Goal: Task Accomplishment & Management: Complete application form

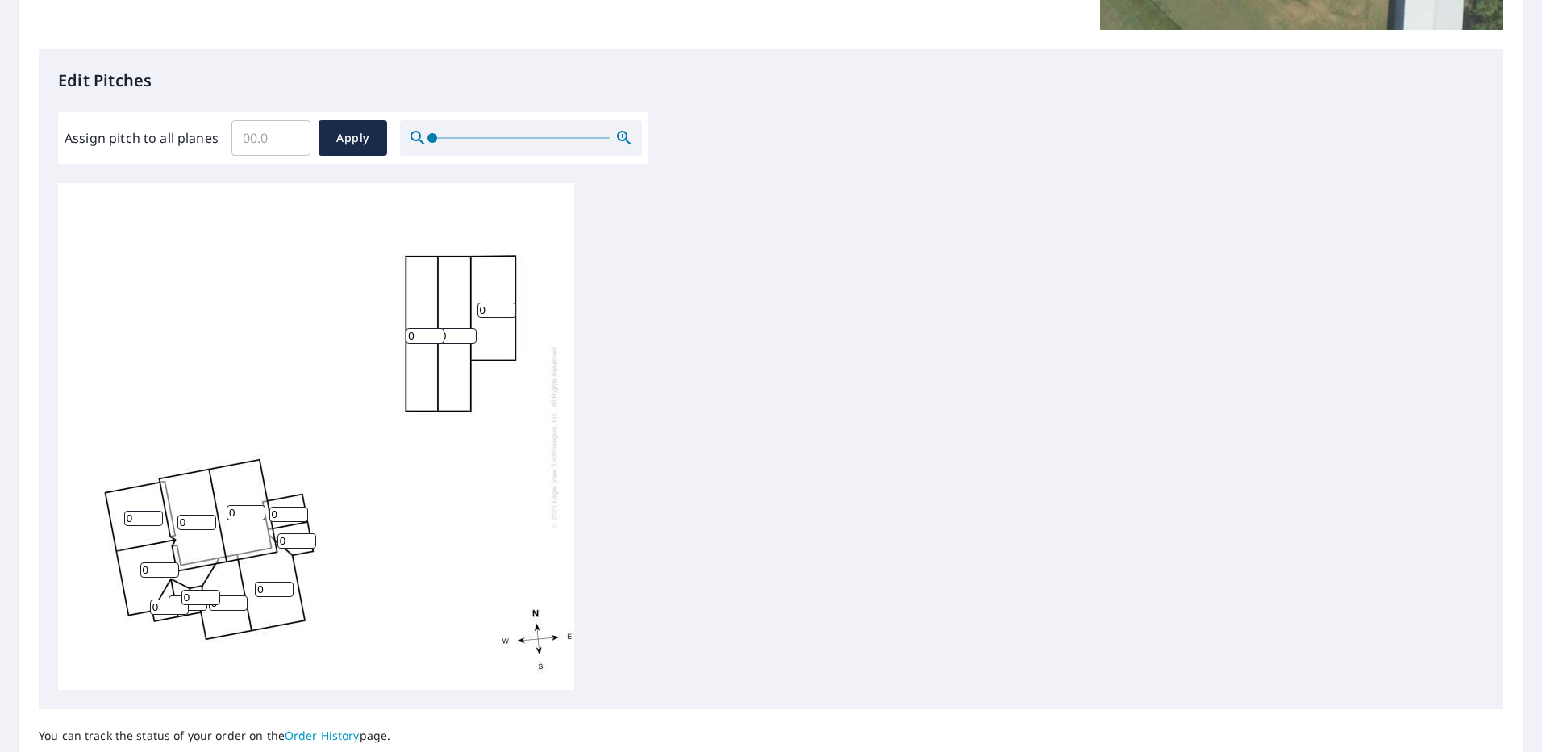
scroll to position [283, 0]
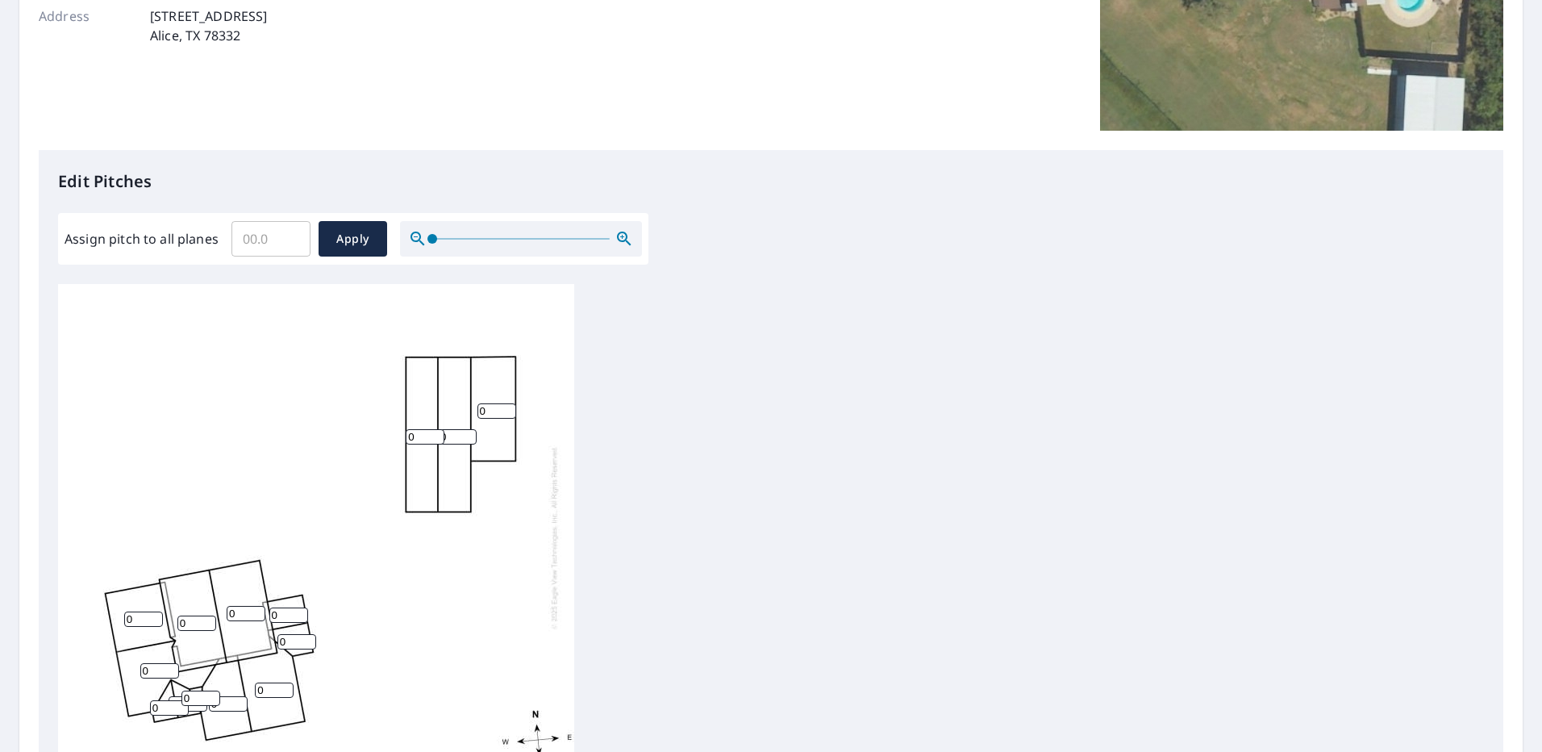
click at [433, 445] on div "0 0 0 0 0 0 0 0 0 0 0 0 0 0" at bounding box center [316, 537] width 516 height 506
click at [436, 439] on input "0" at bounding box center [425, 436] width 39 height 15
click at [464, 645] on div "0 0 0 0 0 0 0 0 0 0 0 0 0 0" at bounding box center [316, 537] width 516 height 506
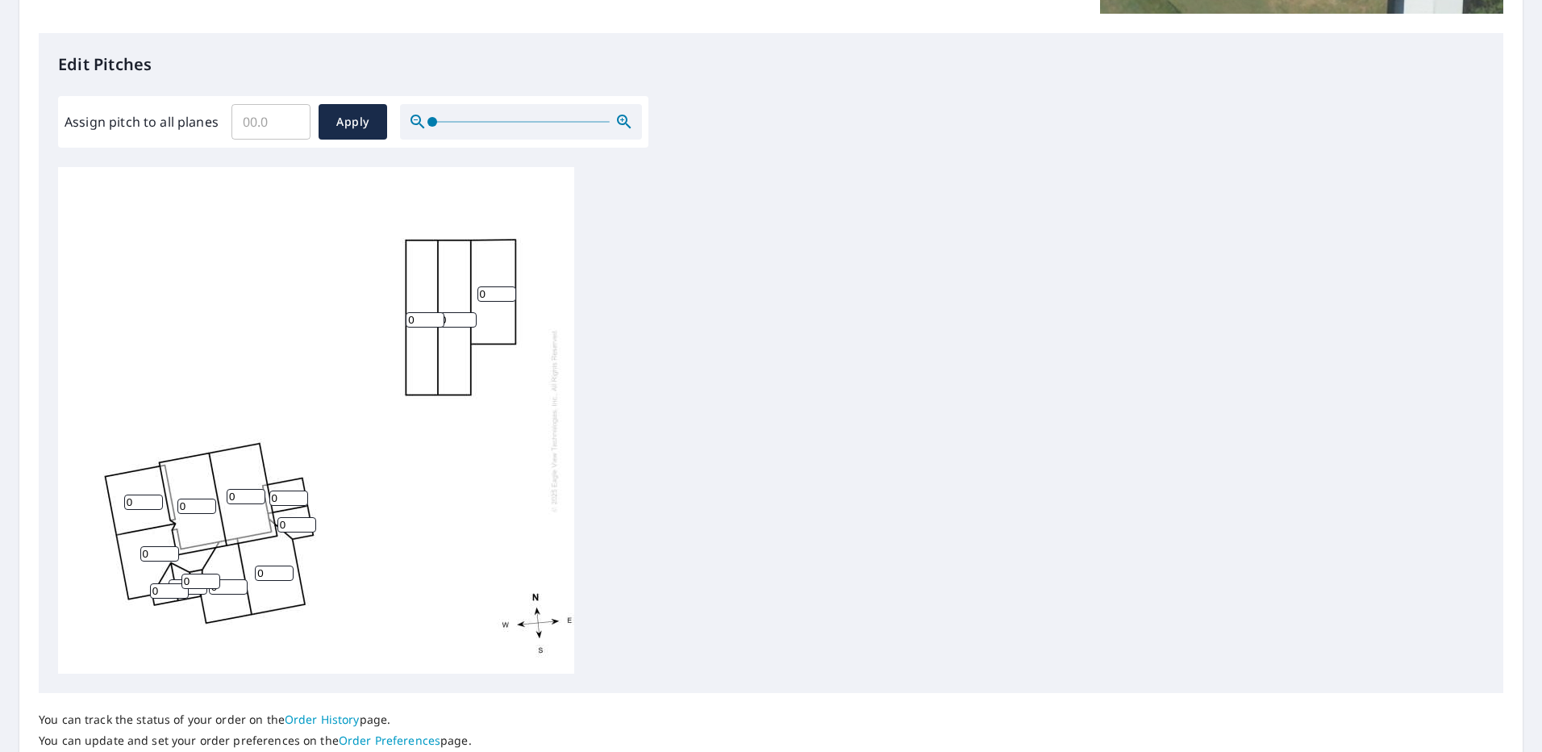
scroll to position [202, 0]
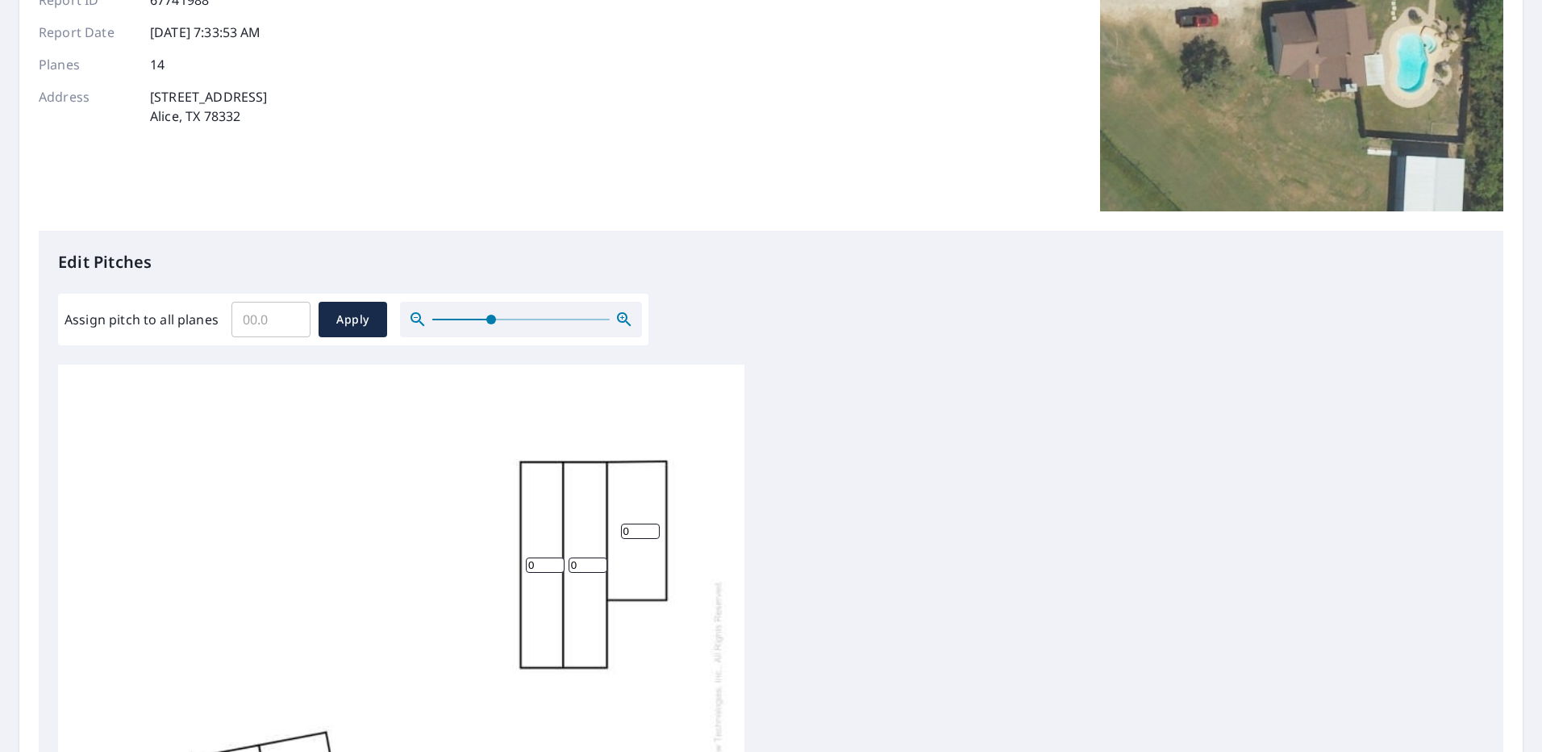
drag, startPoint x: 427, startPoint y: 321, endPoint x: 489, endPoint y: 319, distance: 62.1
click at [489, 319] on span at bounding box center [491, 319] width 10 height 10
drag, startPoint x: 389, startPoint y: 585, endPoint x: 468, endPoint y: 439, distance: 165.6
click at [468, 439] on div "0 0 0 0 0 0 0 0 0 0 0 0 0 0" at bounding box center [401, 700] width 686 height 673
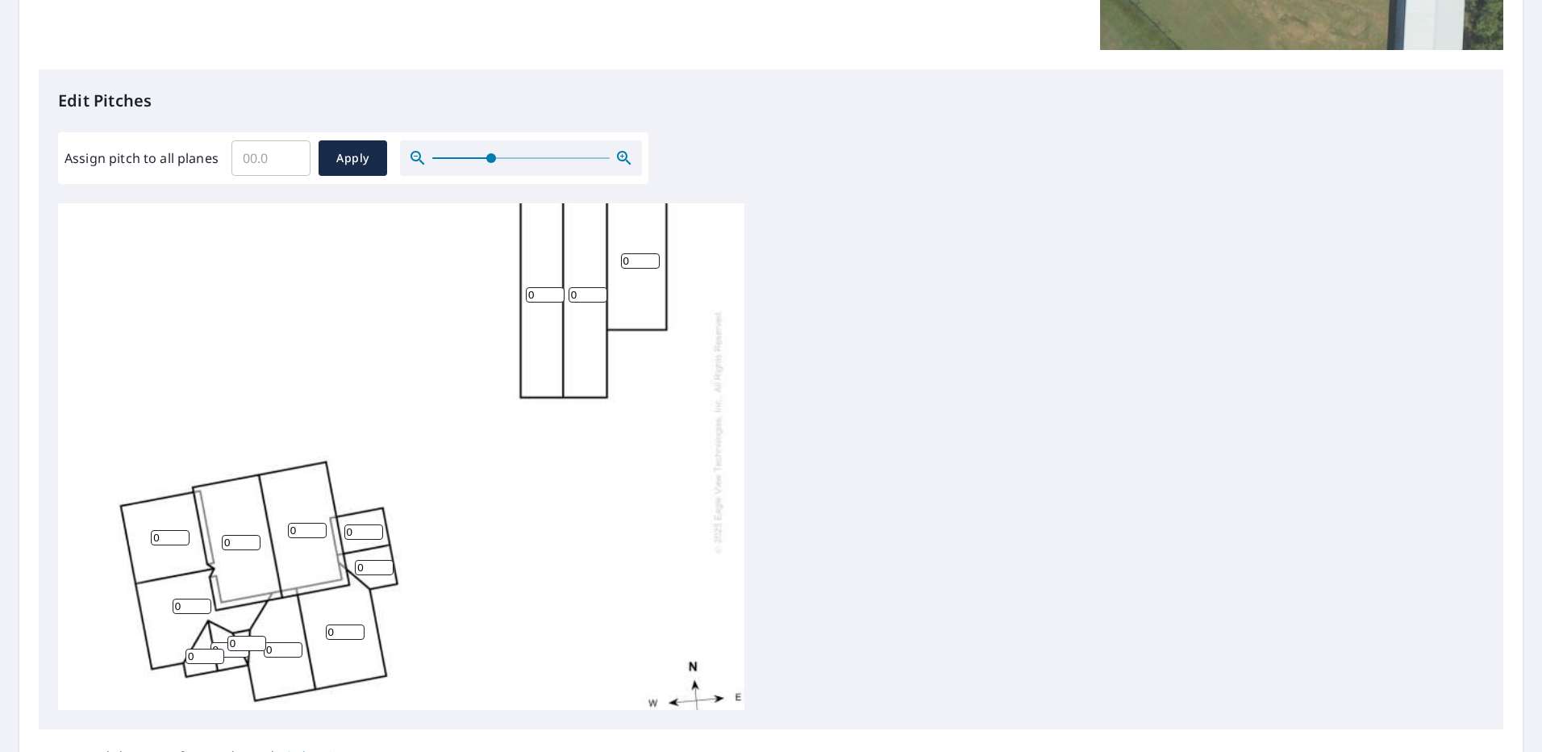
scroll to position [81, 0]
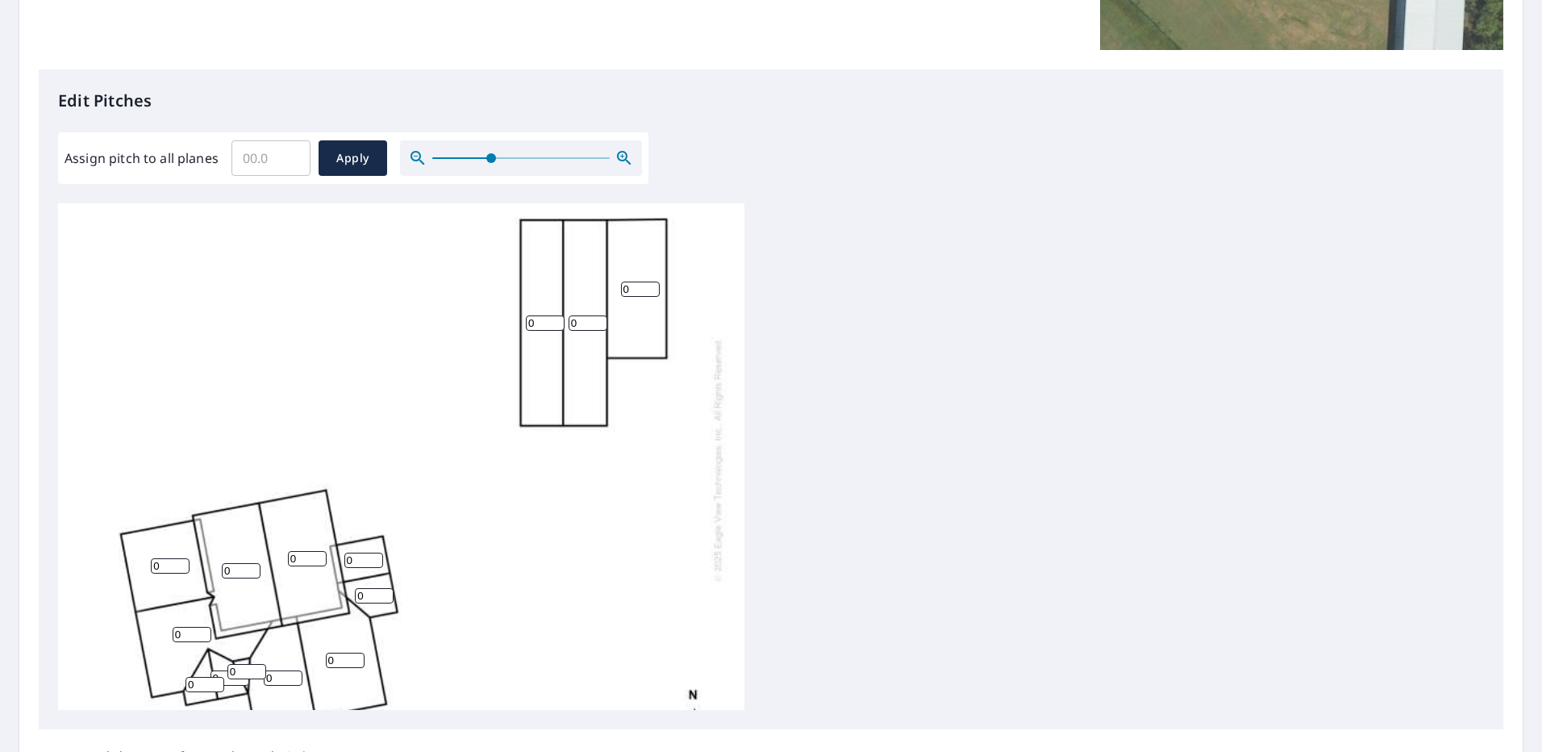
click at [540, 323] on input "0" at bounding box center [545, 322] width 39 height 15
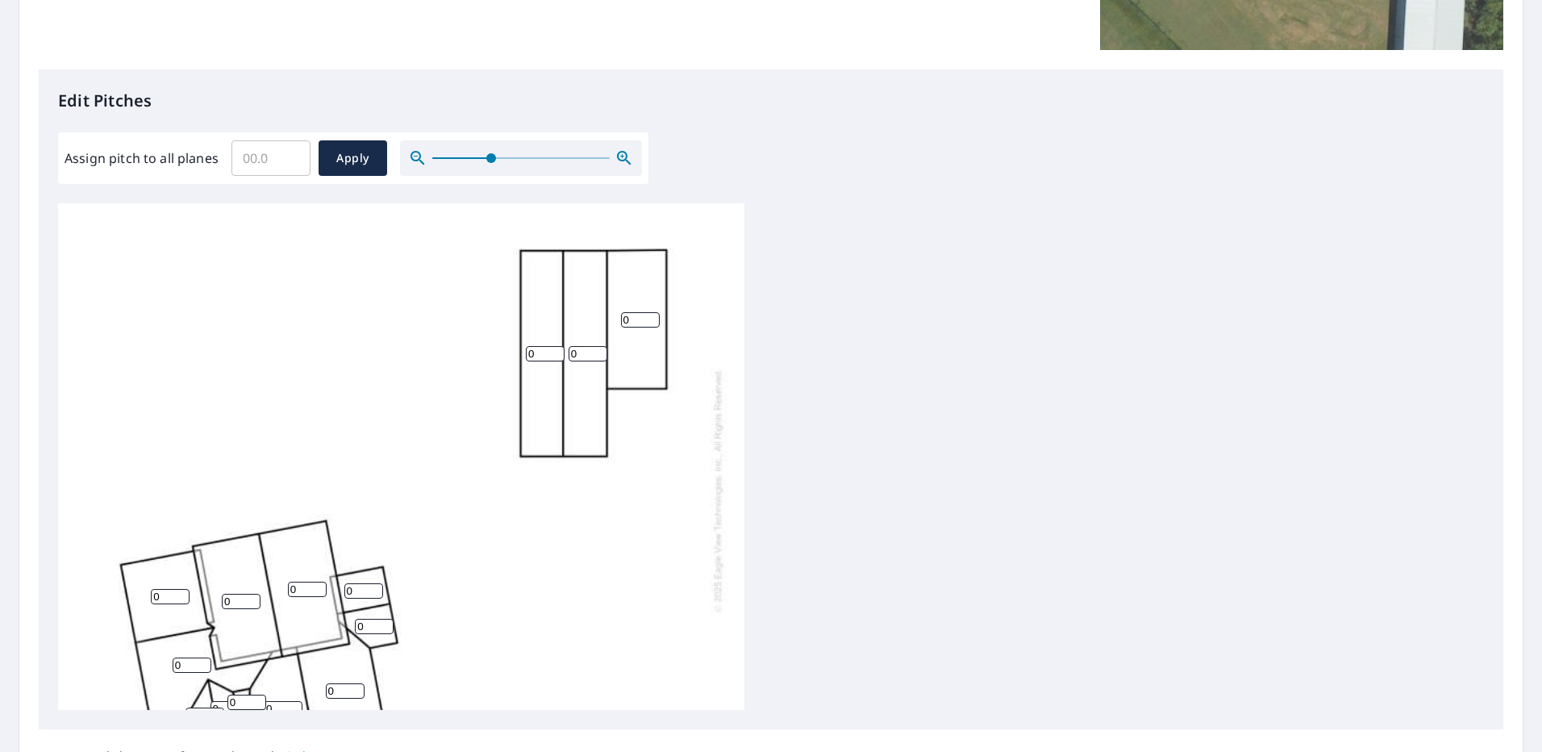
scroll to position [22, 0]
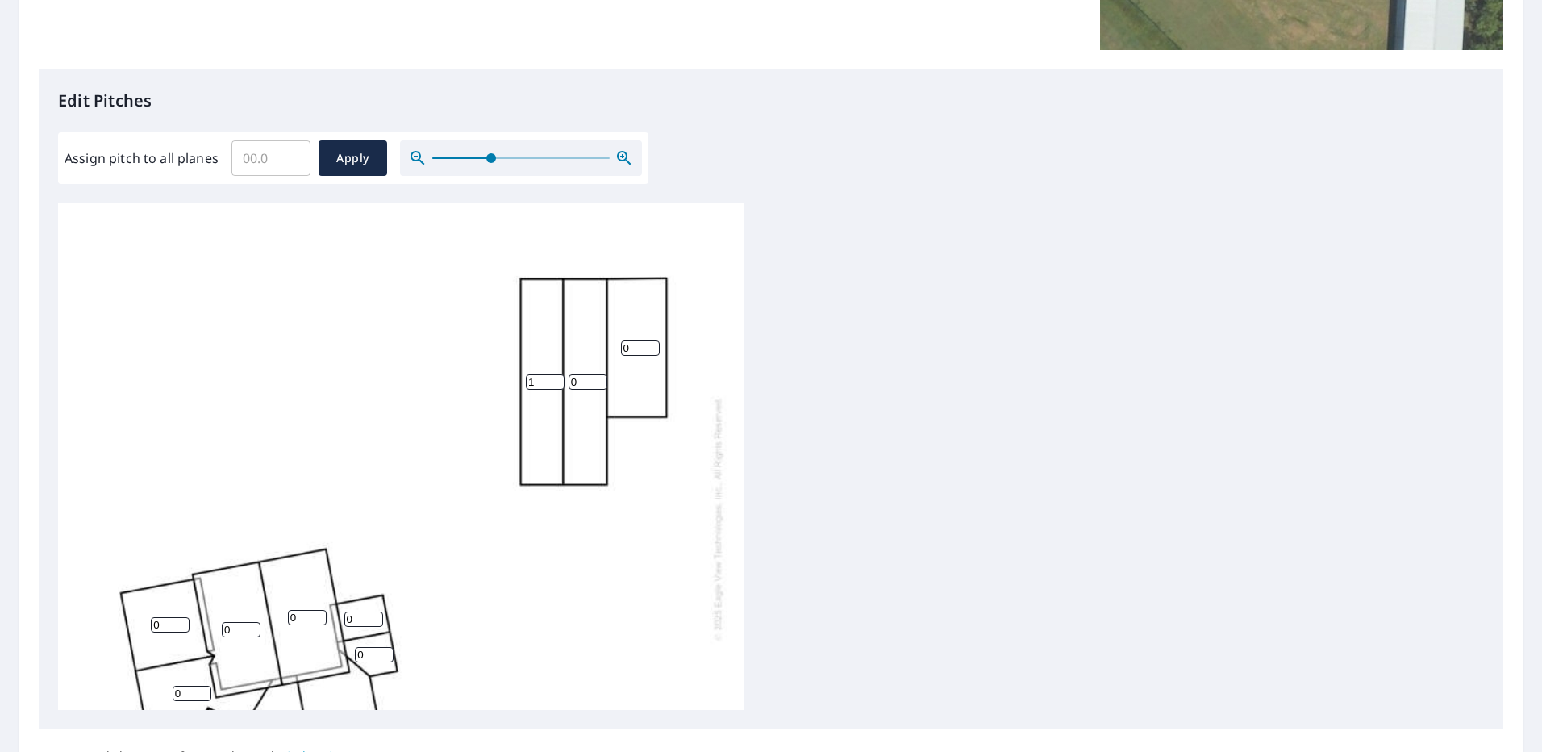
click at [556, 380] on input "1" at bounding box center [545, 381] width 39 height 15
click at [556, 380] on input "2" at bounding box center [545, 381] width 39 height 15
click at [556, 380] on input "3" at bounding box center [545, 381] width 39 height 15
click at [556, 380] on input "4" at bounding box center [545, 381] width 39 height 15
click at [556, 380] on input "5" at bounding box center [545, 381] width 39 height 15
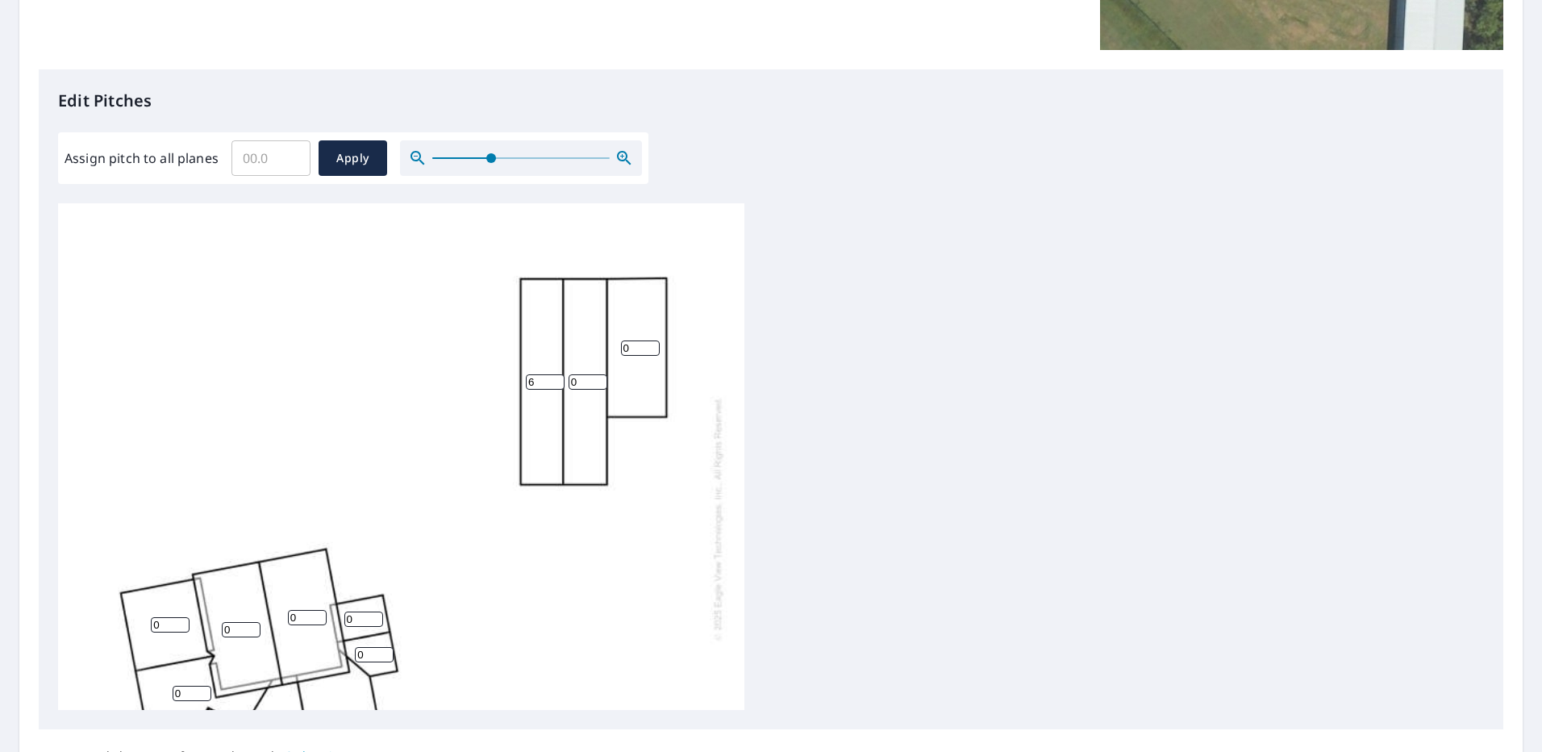
type input "6"
click at [556, 380] on input "6" at bounding box center [545, 381] width 39 height 15
click at [589, 383] on input "0" at bounding box center [587, 381] width 39 height 15
click at [600, 382] on input "0" at bounding box center [587, 381] width 39 height 15
click at [600, 381] on input "0" at bounding box center [587, 381] width 39 height 15
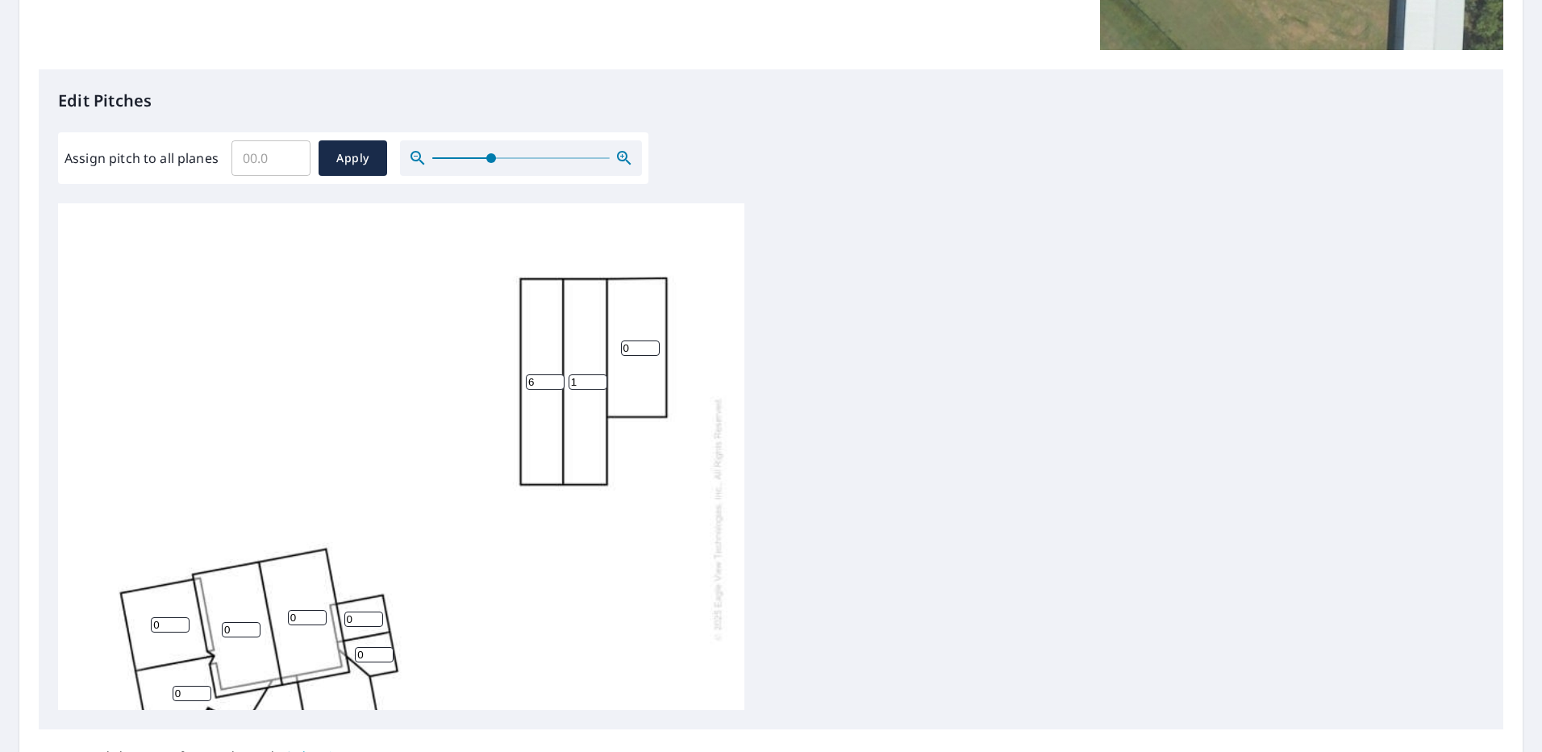
click at [598, 375] on input "1" at bounding box center [587, 381] width 39 height 15
click at [598, 377] on input "2" at bounding box center [587, 381] width 39 height 15
click at [598, 377] on input "3" at bounding box center [587, 381] width 39 height 15
click at [598, 377] on input "4" at bounding box center [587, 381] width 39 height 15
click at [598, 377] on input "5" at bounding box center [587, 381] width 39 height 15
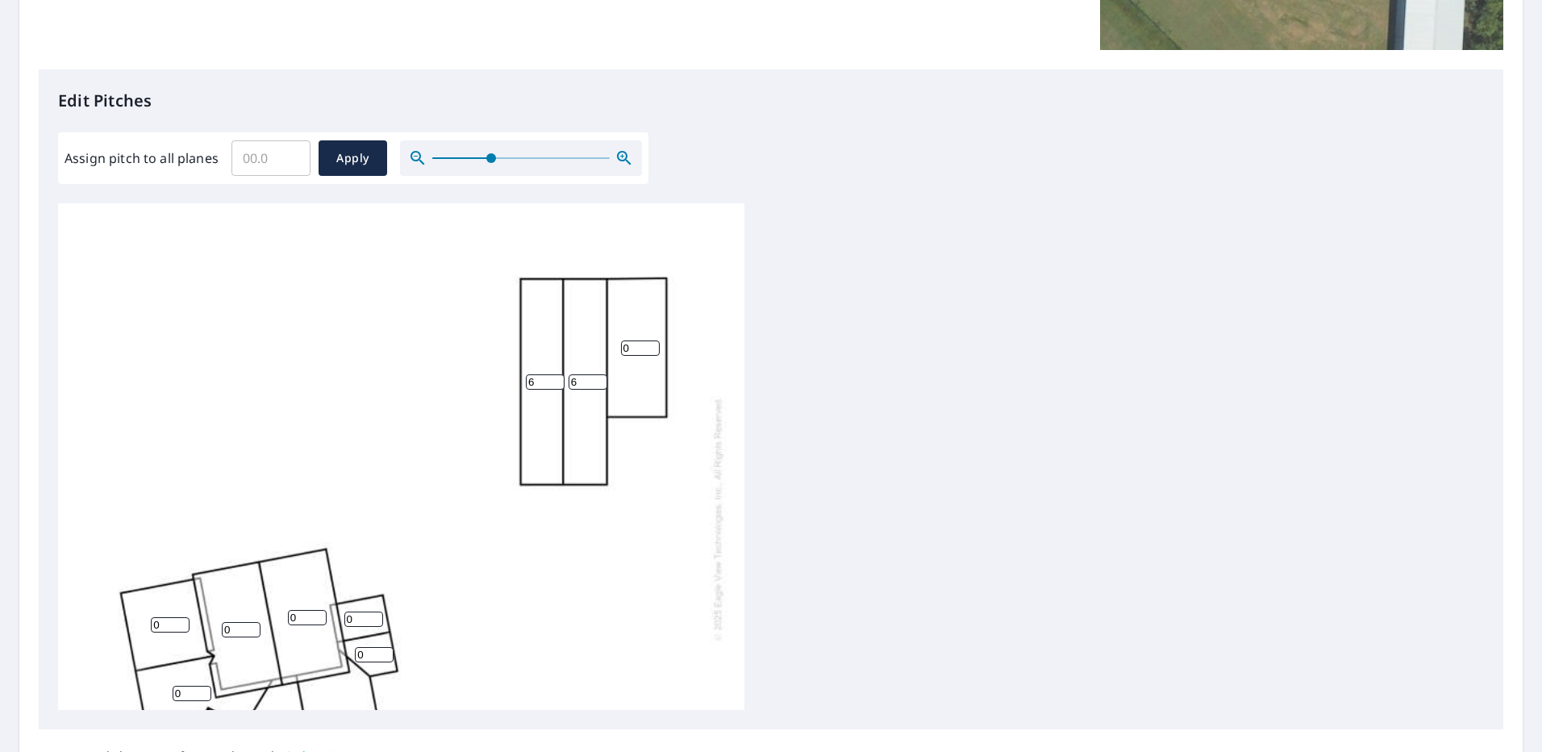
type input "6"
click at [598, 377] on input "6" at bounding box center [587, 381] width 39 height 15
click at [643, 345] on input "0" at bounding box center [640, 347] width 39 height 15
click at [654, 356] on div "6 6 0 0 0 0 0 0 0 0 0 0 0 0" at bounding box center [401, 517] width 686 height 673
click at [655, 350] on input "0" at bounding box center [640, 347] width 39 height 15
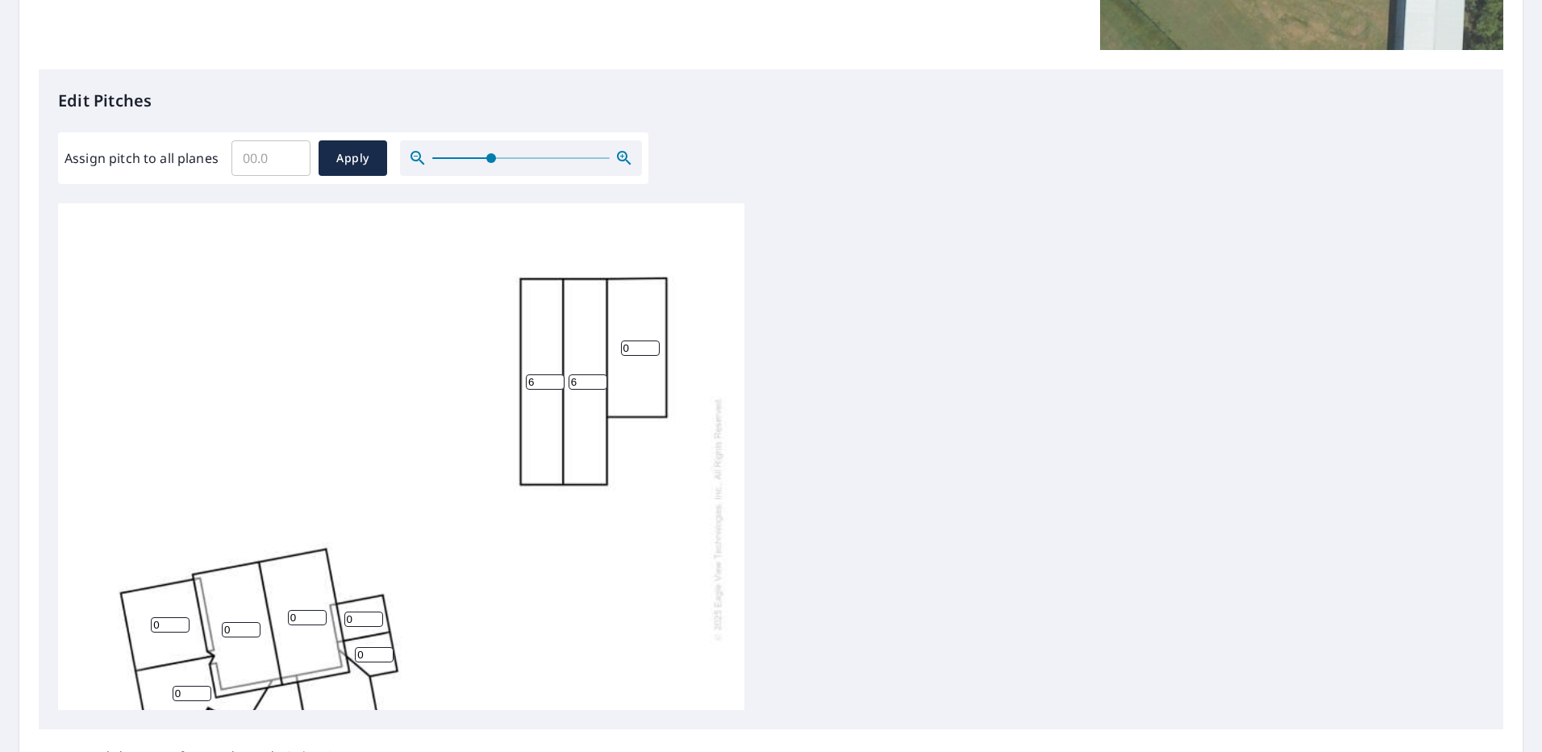
click at [655, 349] on input "0" at bounding box center [640, 347] width 39 height 15
click at [649, 349] on input "0" at bounding box center [640, 347] width 39 height 15
click at [650, 345] on input "1" at bounding box center [640, 347] width 39 height 15
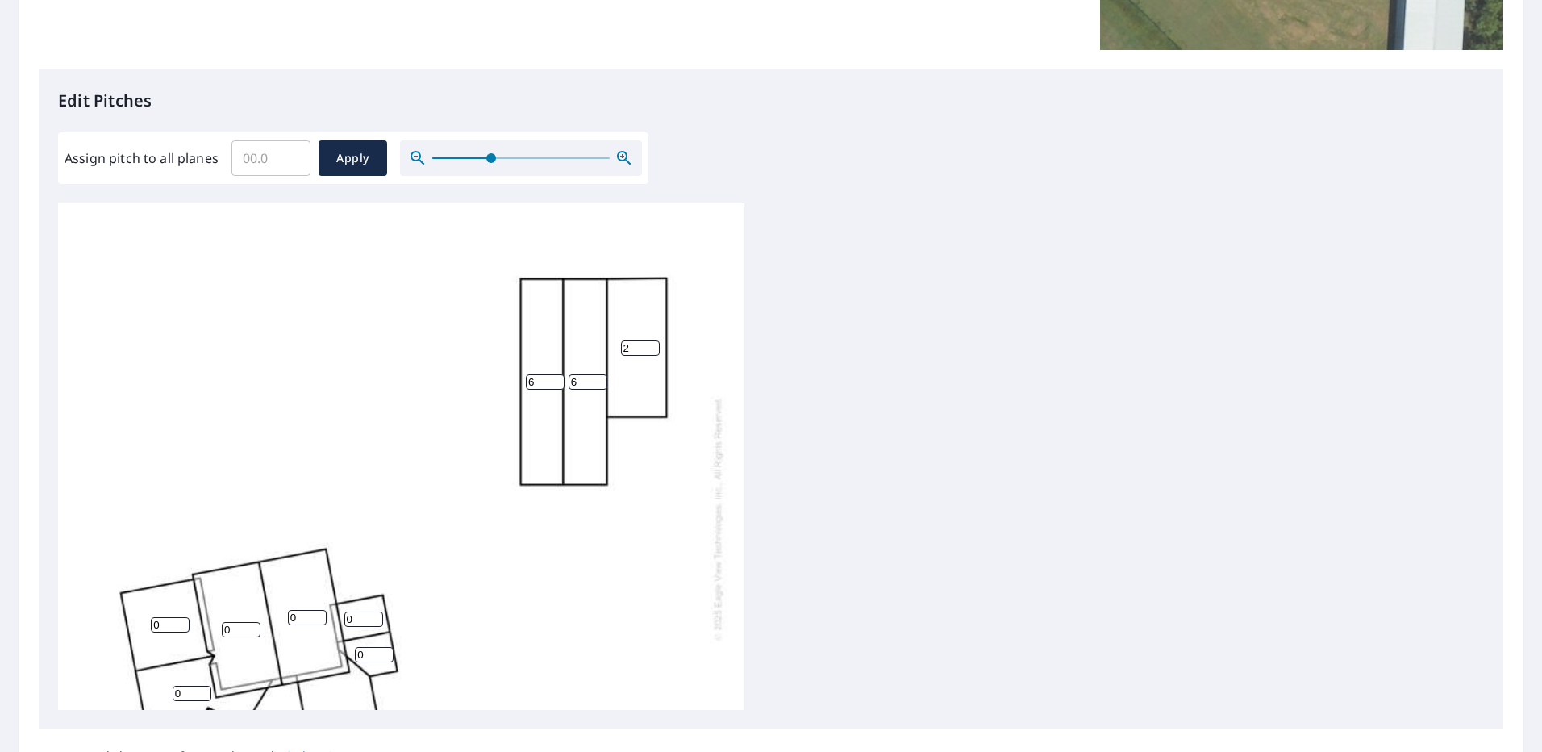
click at [650, 345] on input "2" at bounding box center [640, 347] width 39 height 15
click at [650, 345] on input "3" at bounding box center [640, 347] width 39 height 15
type input "4"
click at [650, 345] on input "4" at bounding box center [640, 347] width 39 height 15
click at [636, 384] on div "6 6 0 0 4 0 0 0 0 0 0 0 0 0" at bounding box center [401, 517] width 686 height 673
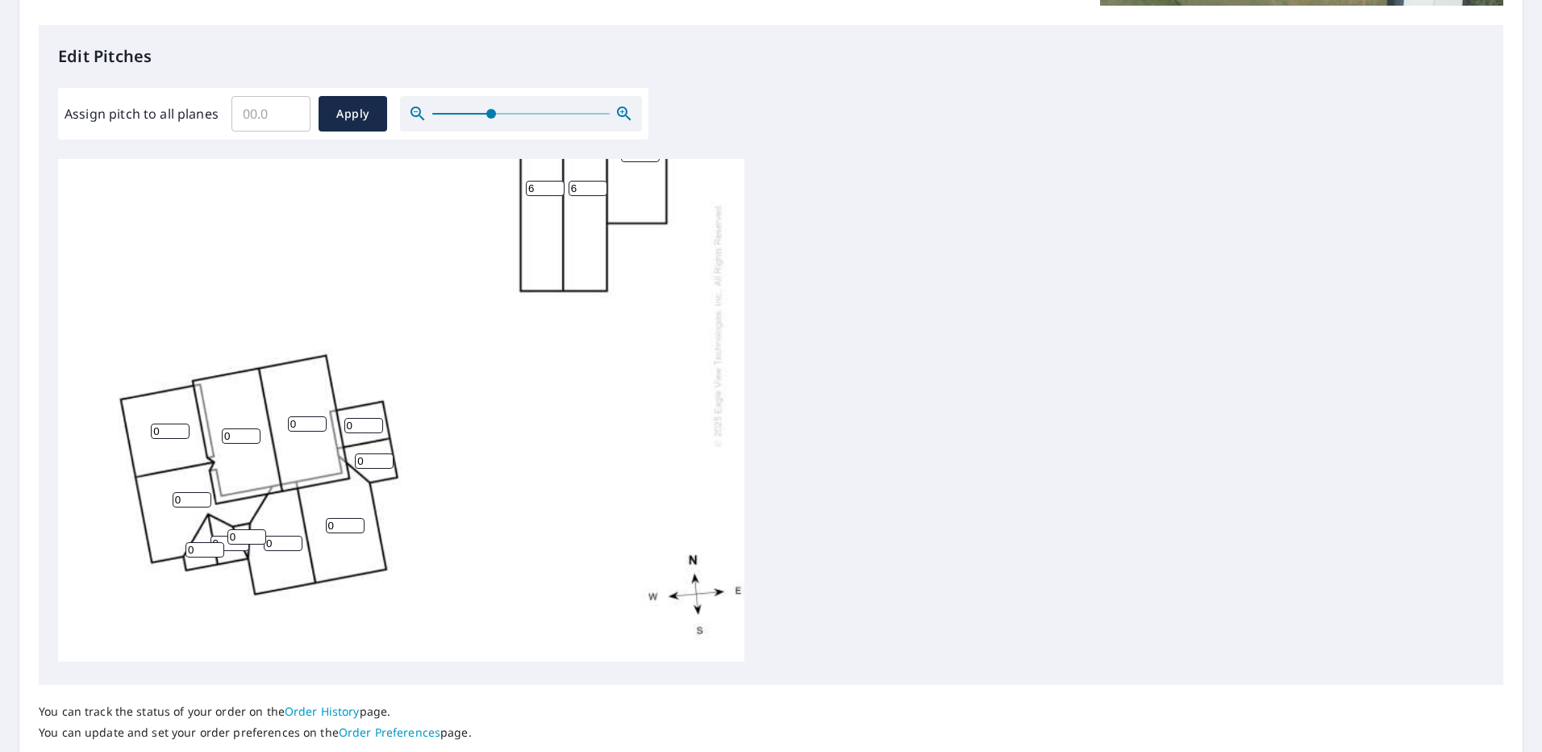
scroll to position [444, 0]
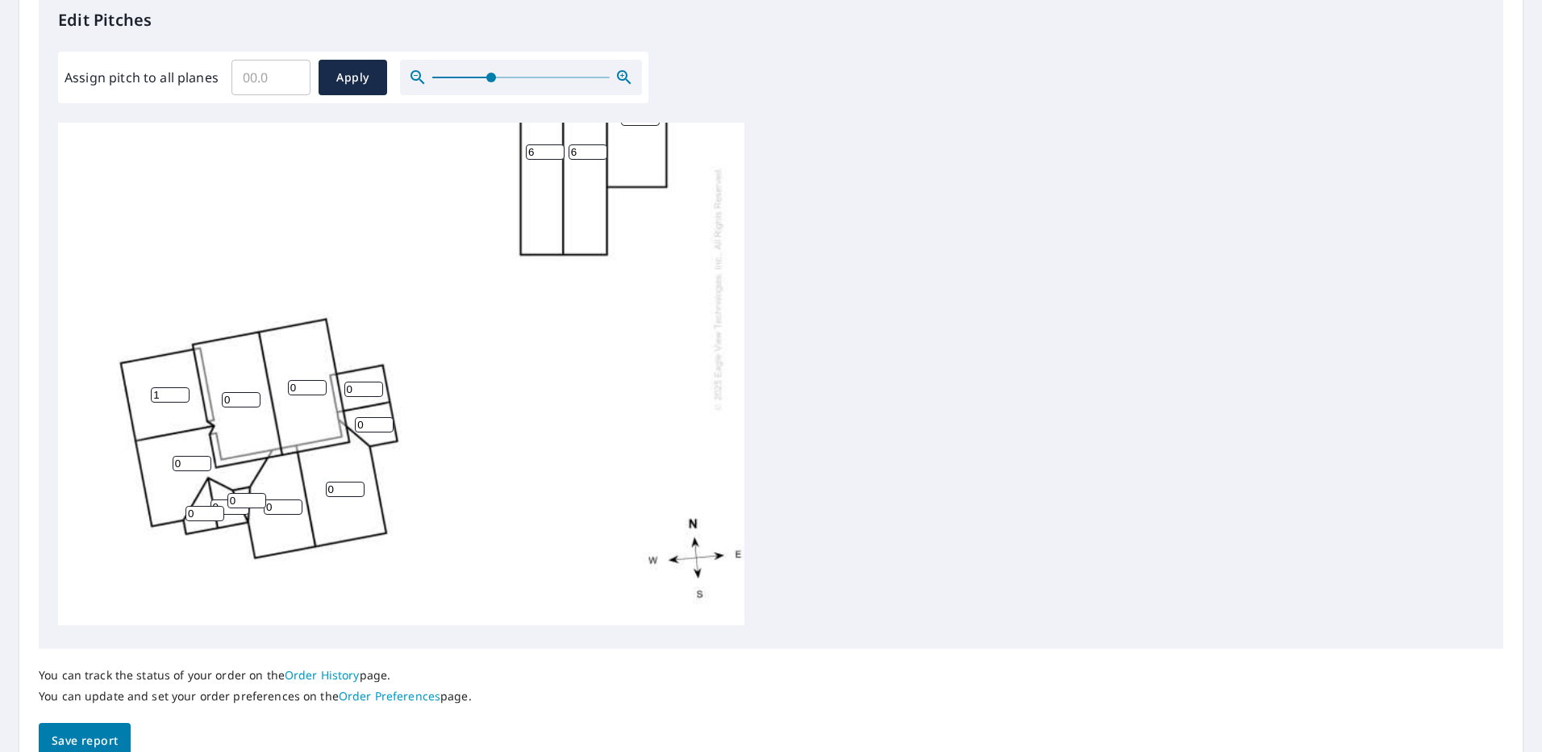
click at [187, 387] on input "1" at bounding box center [170, 394] width 39 height 15
click at [182, 387] on input "0" at bounding box center [170, 394] width 39 height 15
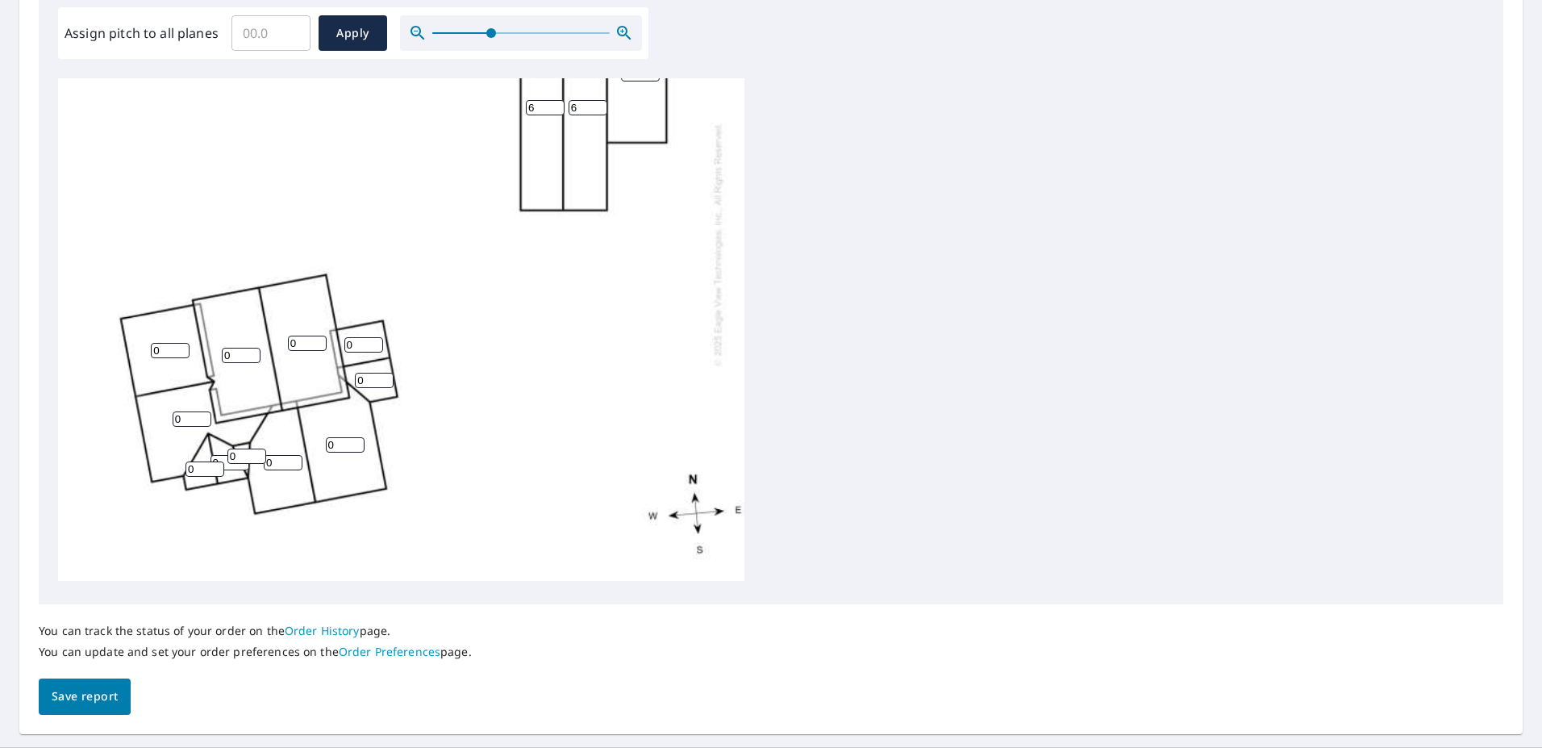
scroll to position [525, 0]
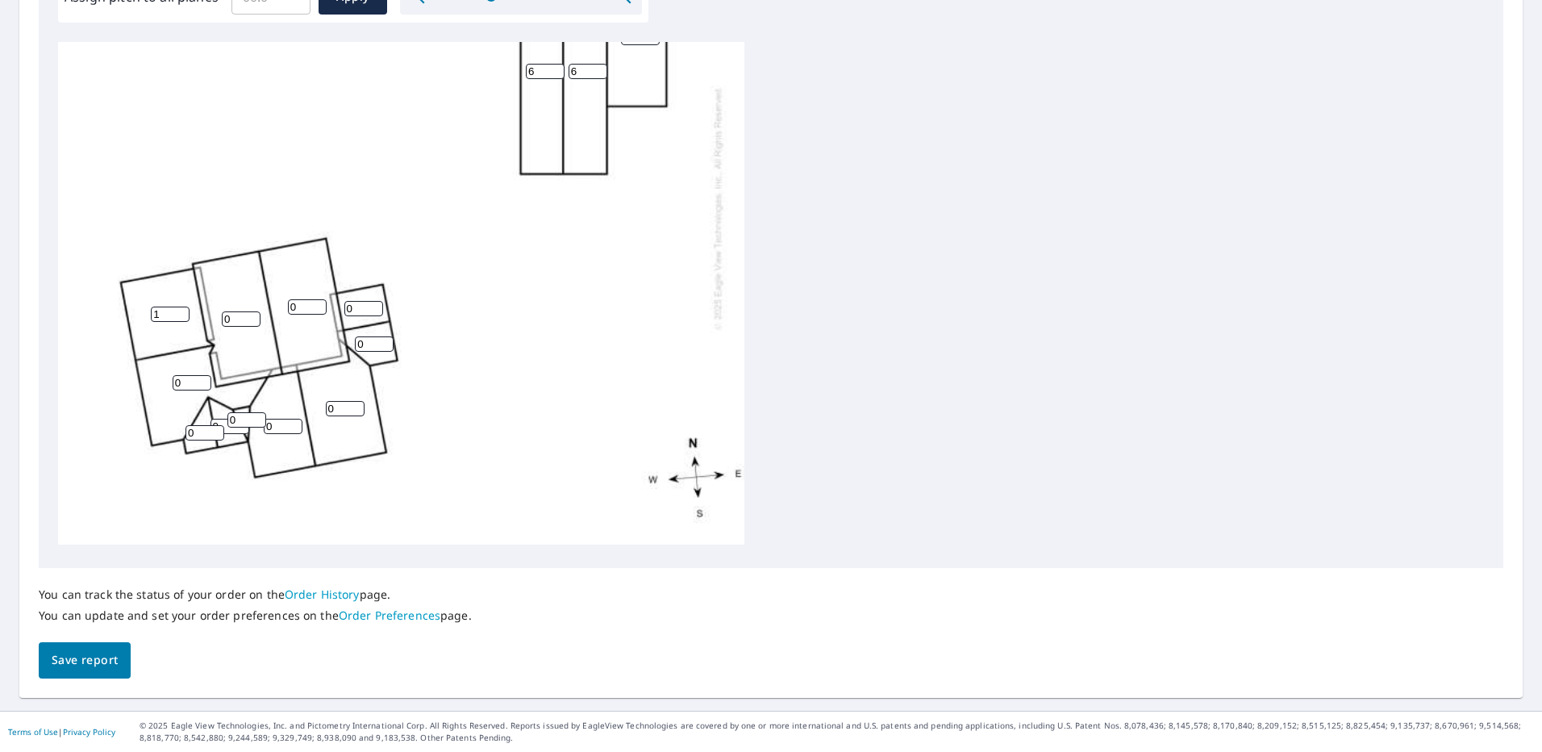
click at [181, 306] on input "1" at bounding box center [170, 313] width 39 height 15
click at [181, 306] on input "2" at bounding box center [170, 313] width 39 height 15
click at [181, 306] on input "3" at bounding box center [170, 313] width 39 height 15
click at [181, 306] on input "4" at bounding box center [170, 313] width 39 height 15
click at [181, 306] on input "5" at bounding box center [170, 313] width 39 height 15
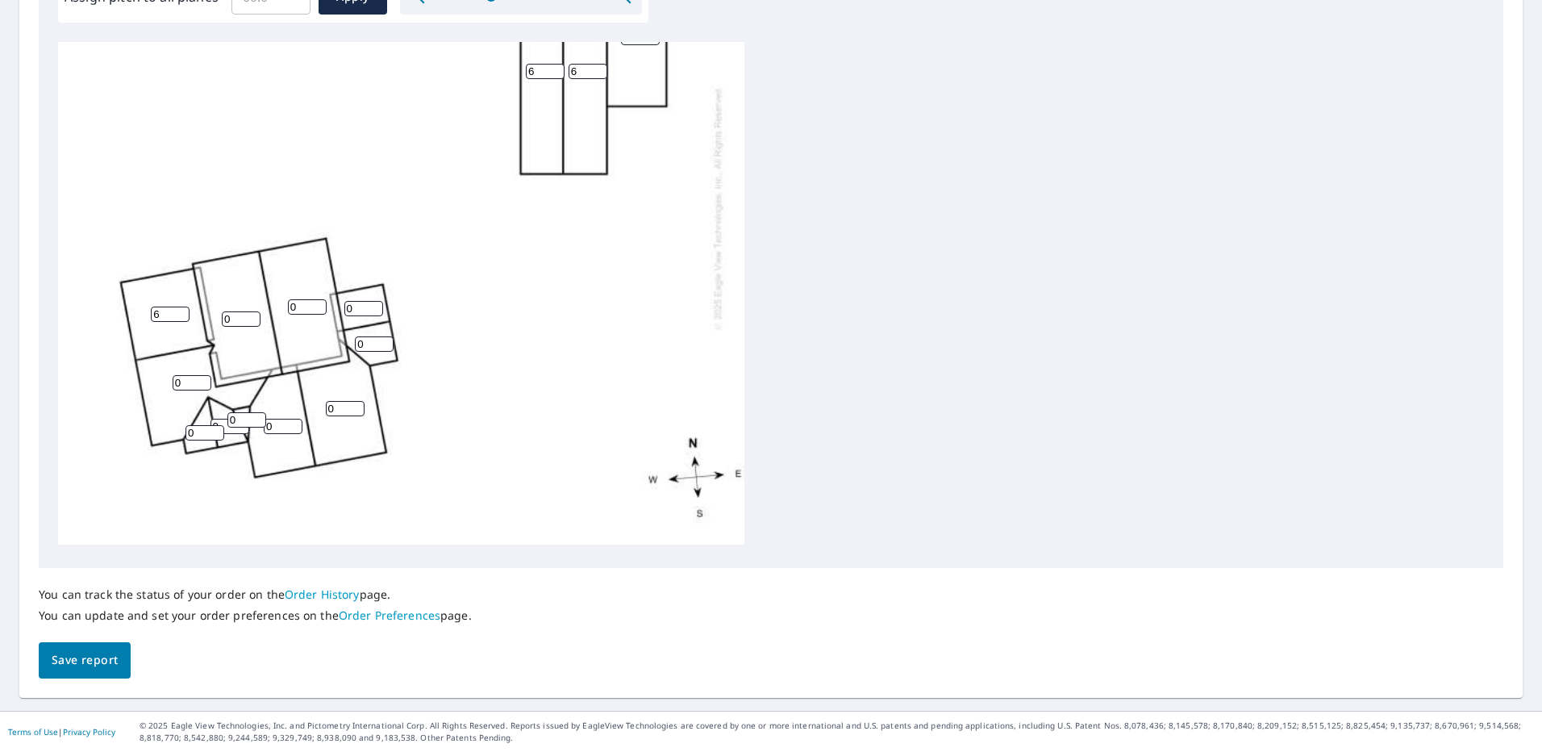
click at [181, 306] on input "6" at bounding box center [170, 313] width 39 height 15
type input "7"
click at [181, 306] on input "7" at bounding box center [170, 313] width 39 height 15
click at [251, 311] on input "0" at bounding box center [241, 318] width 39 height 15
click at [252, 311] on input "1" at bounding box center [241, 318] width 39 height 15
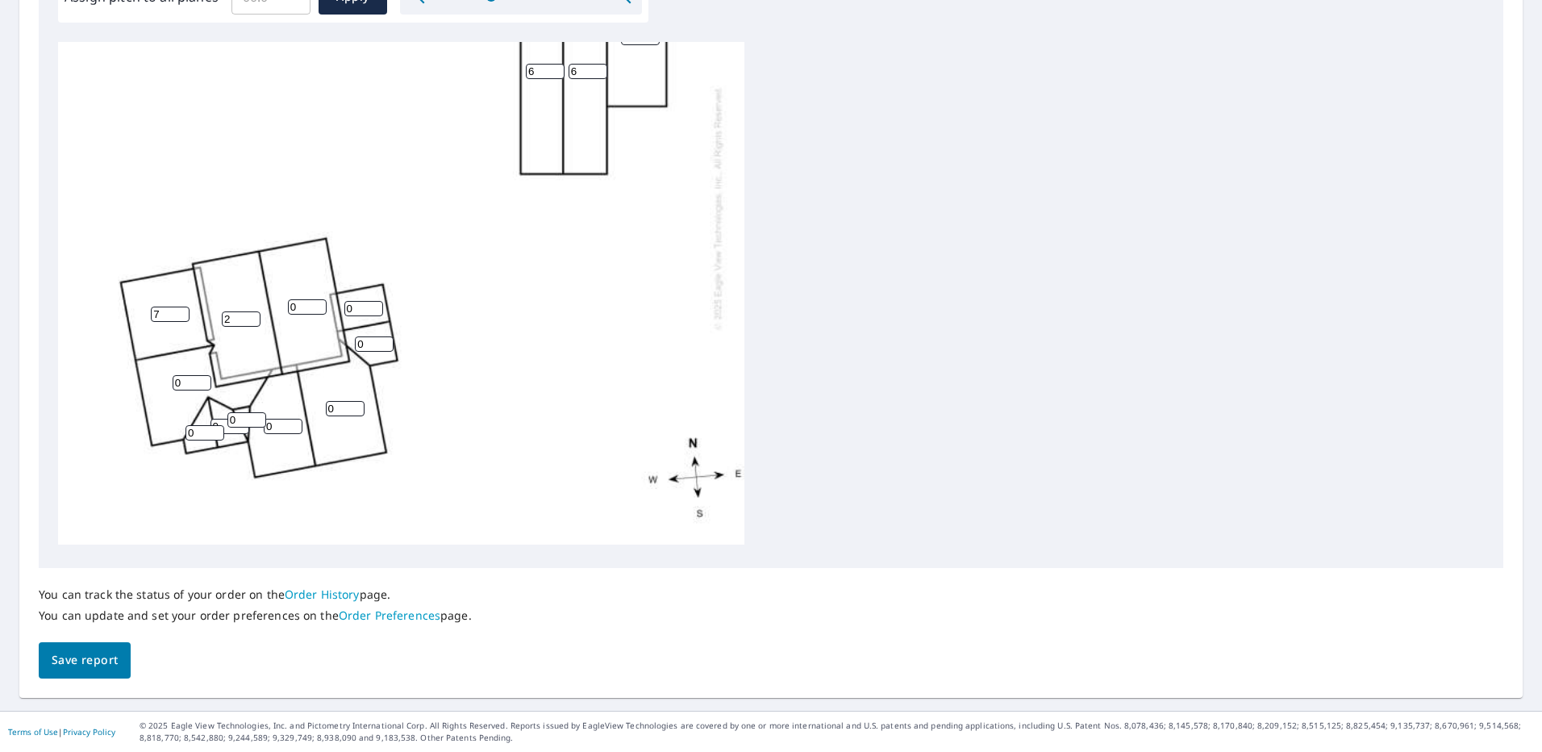
click at [252, 311] on input "2" at bounding box center [241, 318] width 39 height 15
click at [252, 311] on input "3" at bounding box center [241, 318] width 39 height 15
click at [252, 311] on input "4" at bounding box center [241, 318] width 39 height 15
click at [252, 311] on input "5" at bounding box center [241, 318] width 39 height 15
click at [252, 311] on input "6" at bounding box center [241, 318] width 39 height 15
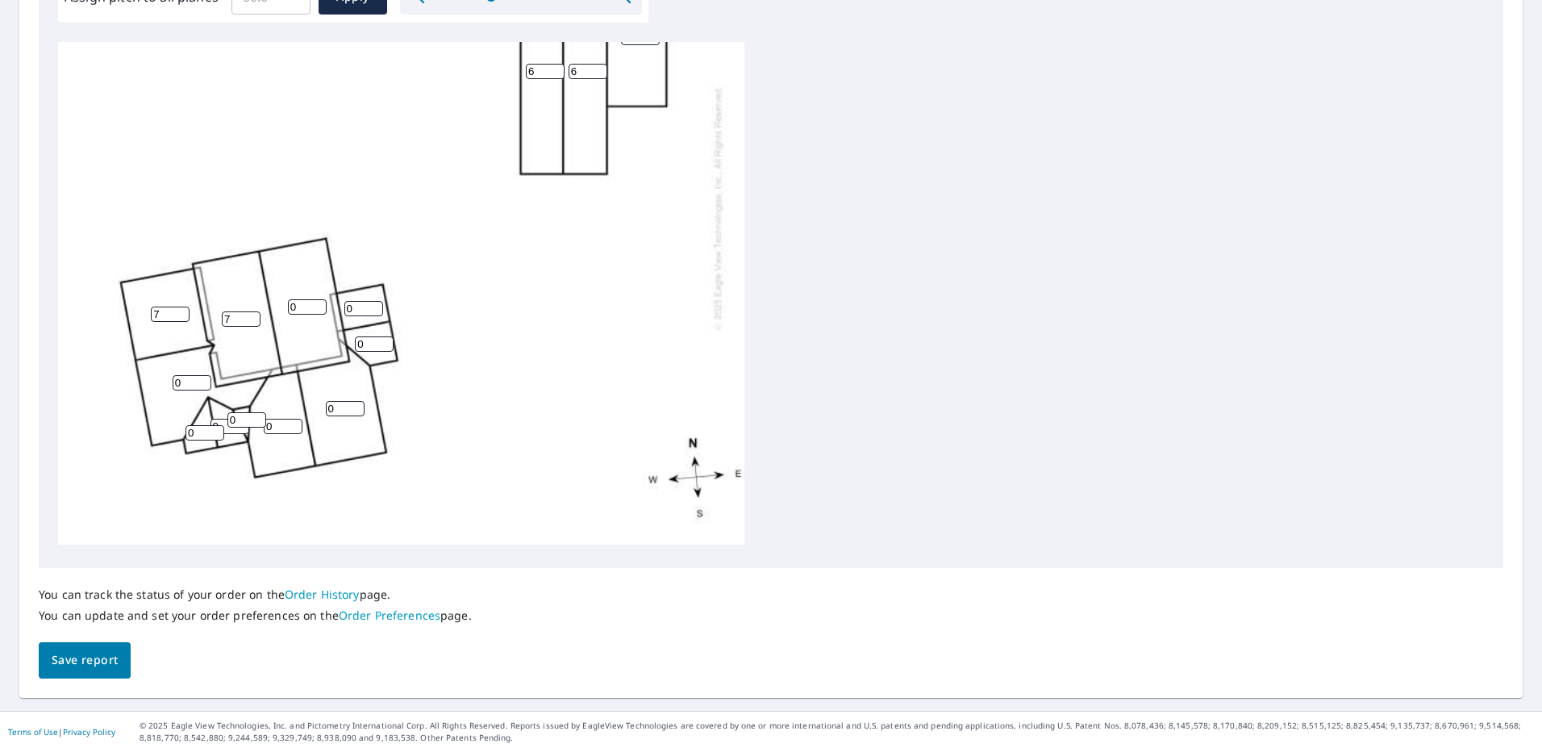
type input "7"
click at [252, 311] on input "7" at bounding box center [241, 318] width 39 height 15
click at [300, 299] on input "0" at bounding box center [307, 306] width 39 height 15
click at [318, 299] on input "1" at bounding box center [307, 306] width 39 height 15
click at [318, 299] on input "2" at bounding box center [307, 306] width 39 height 15
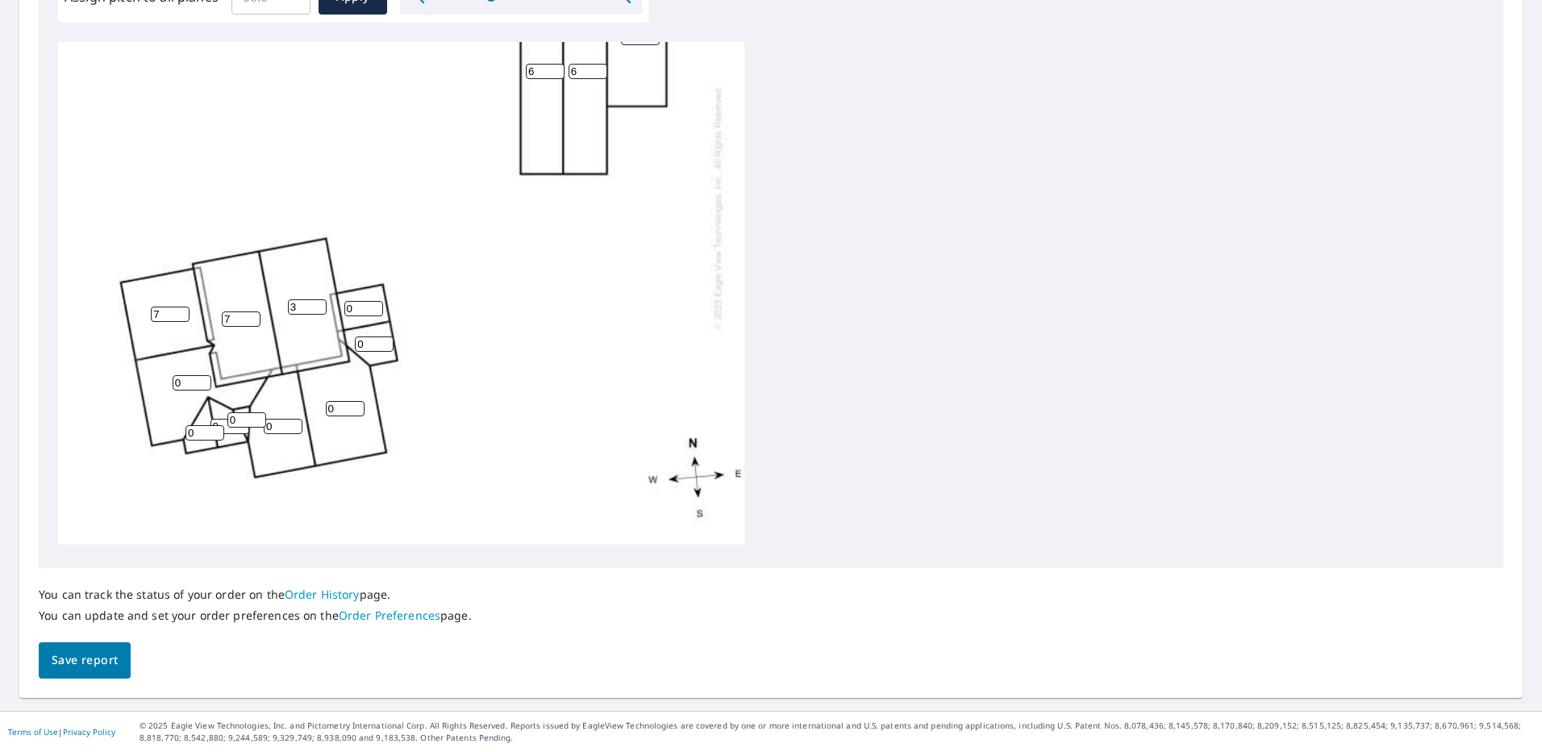
click at [318, 299] on input "3" at bounding box center [307, 306] width 39 height 15
click at [318, 299] on input "4" at bounding box center [307, 306] width 39 height 15
click at [318, 299] on input "5" at bounding box center [307, 306] width 39 height 15
click at [318, 299] on input "6" at bounding box center [307, 306] width 39 height 15
type input "7"
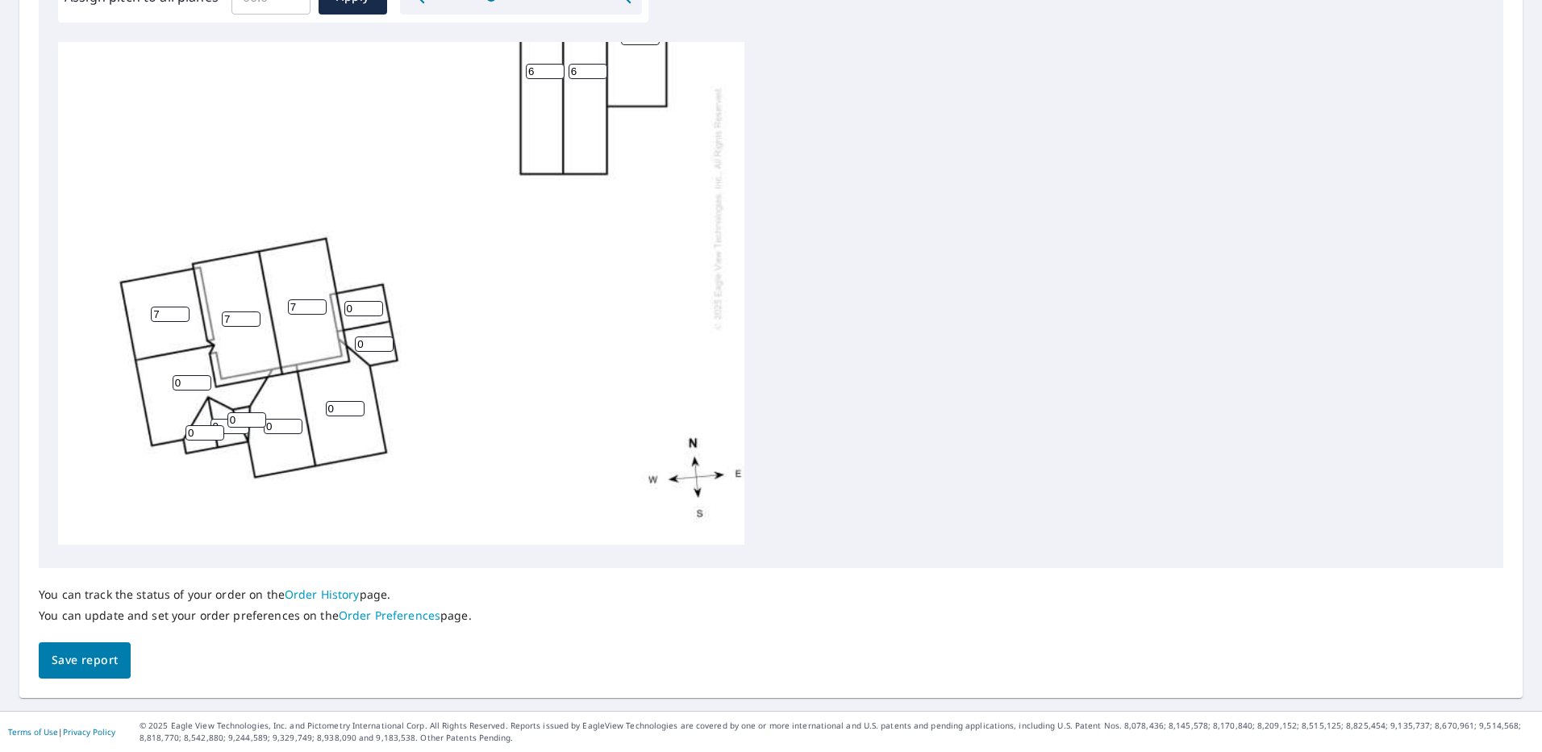
click at [318, 299] on input "7" at bounding box center [307, 306] width 39 height 15
click at [353, 301] on input "0" at bounding box center [363, 308] width 39 height 15
click at [375, 301] on input "1" at bounding box center [363, 308] width 39 height 15
click at [375, 301] on input "2" at bounding box center [363, 308] width 39 height 15
click at [375, 301] on input "3" at bounding box center [363, 308] width 39 height 15
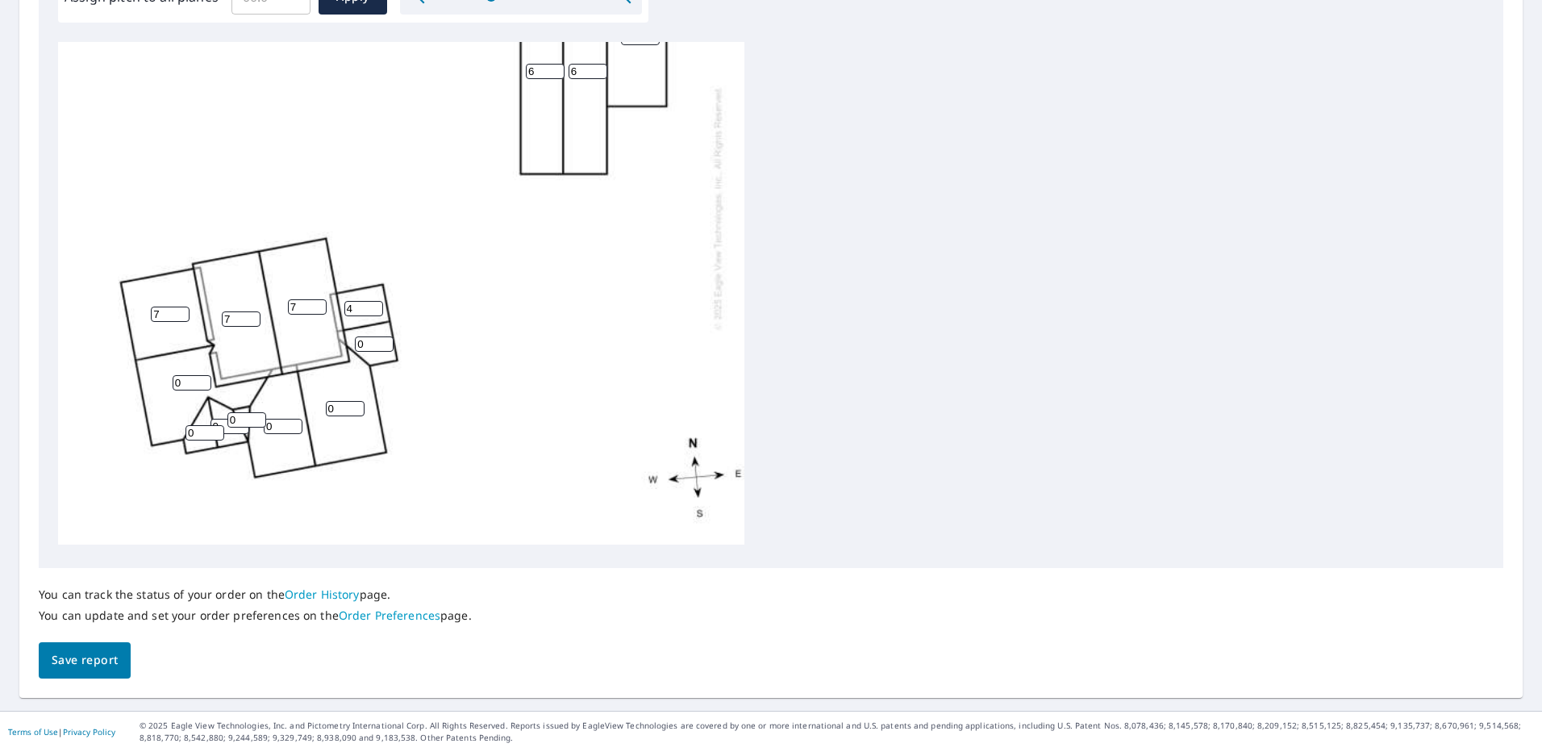
click at [375, 301] on input "4" at bounding box center [363, 308] width 39 height 15
click at [375, 301] on input "5" at bounding box center [363, 308] width 39 height 15
type input "6"
click at [375, 301] on input "6" at bounding box center [363, 308] width 39 height 15
click at [364, 348] on div "6 6 7 7 4 0 0 7 0 6 0 0 0 0" at bounding box center [401, 207] width 686 height 673
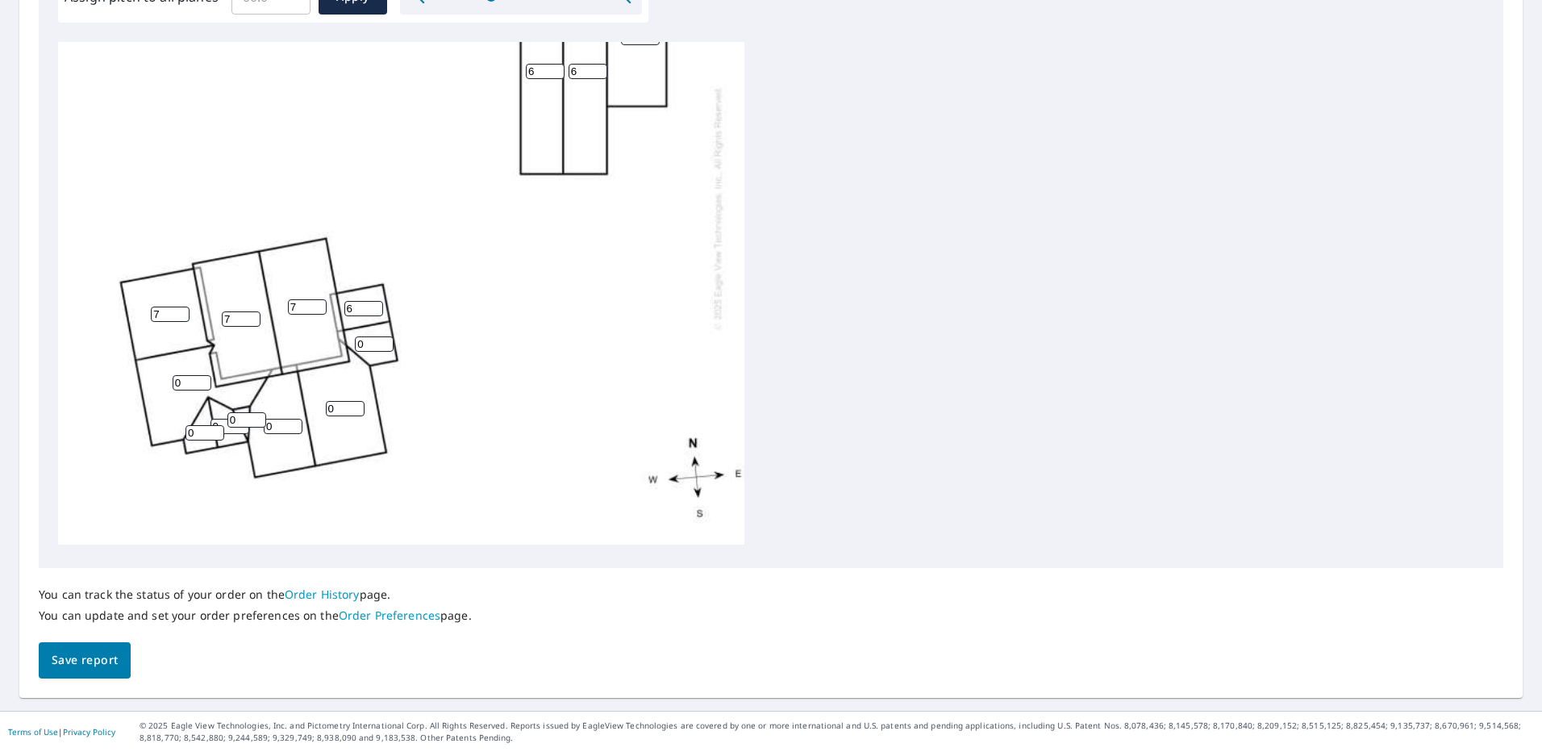
click at [371, 336] on input "0" at bounding box center [374, 343] width 39 height 15
click at [385, 336] on input "1" at bounding box center [374, 343] width 39 height 15
click at [385, 336] on input "2" at bounding box center [374, 343] width 39 height 15
click at [385, 336] on input "3" at bounding box center [374, 343] width 39 height 15
click at [385, 336] on input "4" at bounding box center [374, 343] width 39 height 15
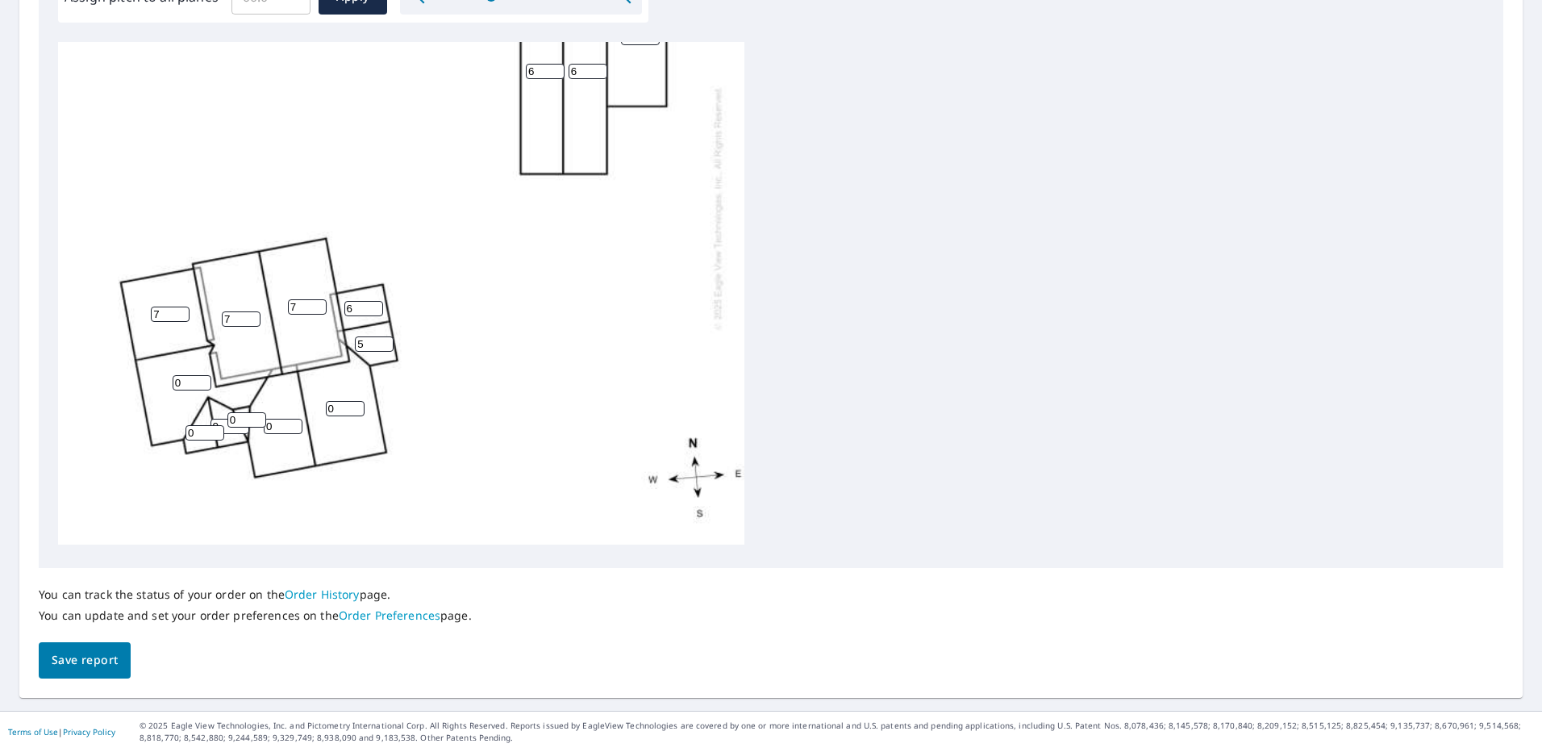
click at [385, 336] on input "5" at bounding box center [374, 343] width 39 height 15
click at [385, 336] on input "6" at bounding box center [374, 343] width 39 height 15
type input "7"
click at [385, 336] on input "7" at bounding box center [374, 343] width 39 height 15
type input "7"
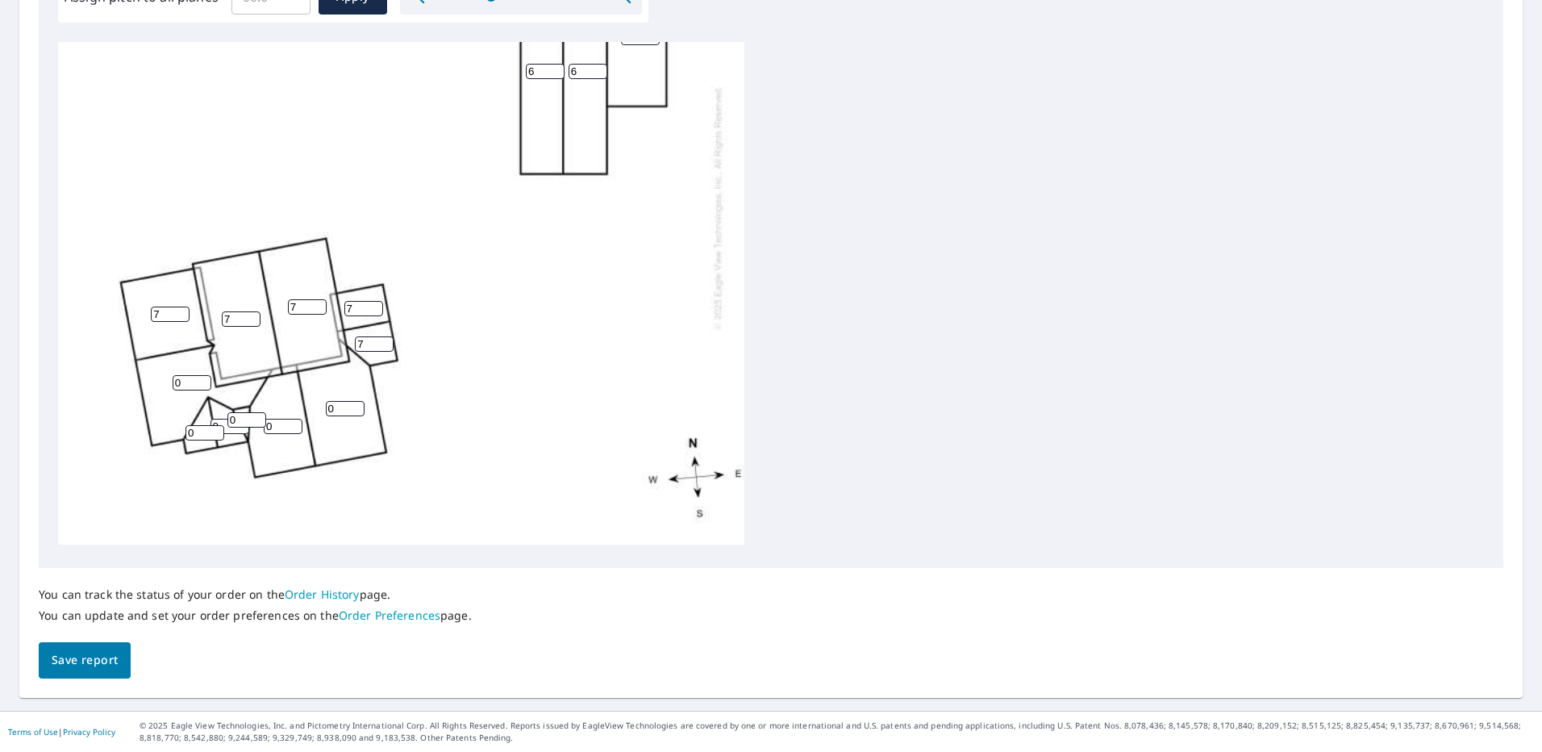
click at [373, 301] on input "7" at bounding box center [363, 308] width 39 height 15
click at [285, 327] on div "6 6 7 7 4 0 0 7 0 7 7 0 0 0" at bounding box center [401, 207] width 686 height 673
click at [189, 375] on input "0" at bounding box center [192, 382] width 39 height 15
click at [205, 375] on input "1" at bounding box center [192, 382] width 39 height 15
click at [205, 375] on input "2" at bounding box center [192, 382] width 39 height 15
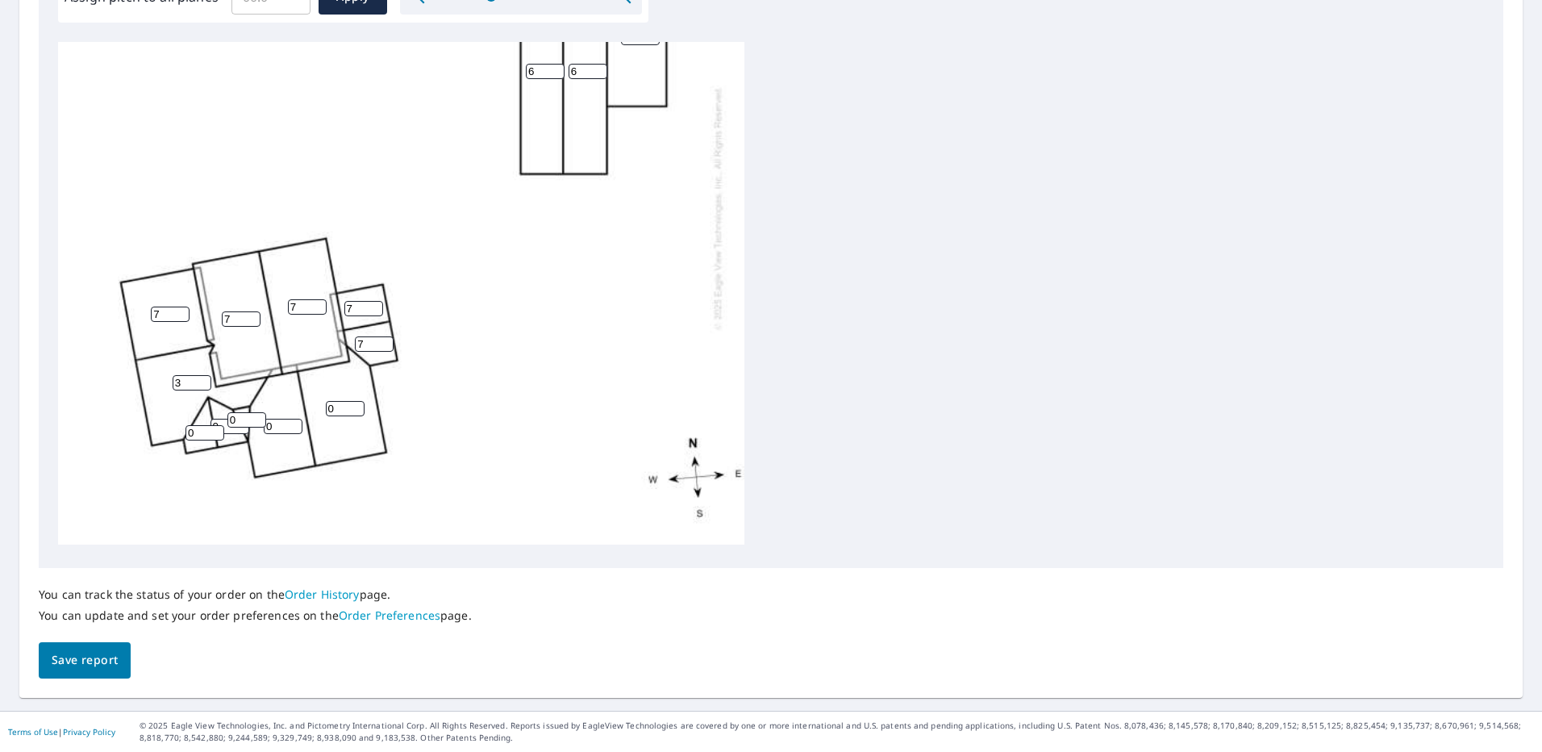
click at [205, 375] on input "3" at bounding box center [192, 382] width 39 height 15
click at [205, 375] on input "4" at bounding box center [192, 382] width 39 height 15
click at [205, 375] on input "5" at bounding box center [192, 382] width 39 height 15
click at [205, 375] on input "6" at bounding box center [192, 382] width 39 height 15
type input "7"
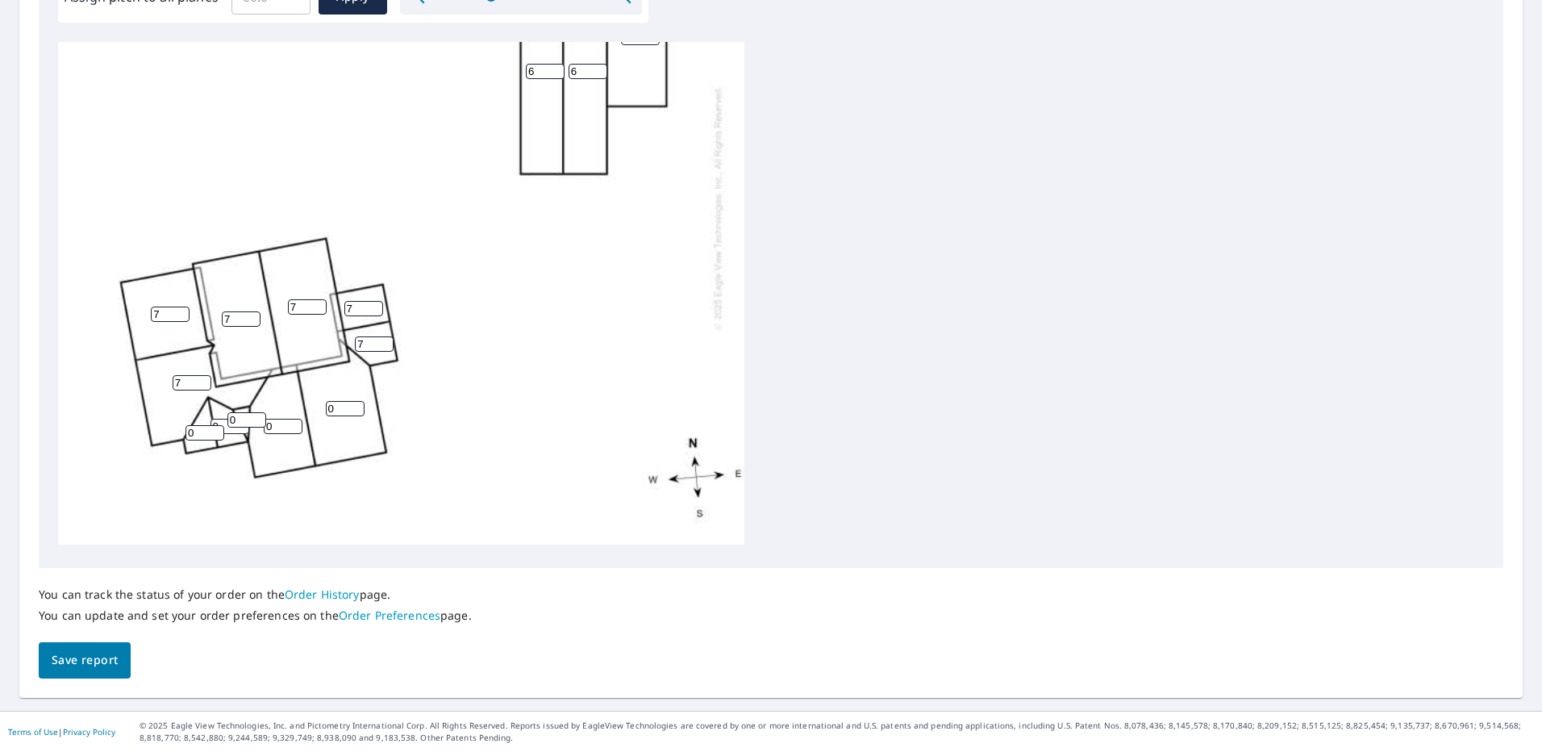
click at [205, 375] on input "7" at bounding box center [192, 382] width 39 height 15
click at [204, 425] on input "0" at bounding box center [204, 432] width 39 height 15
click at [219, 425] on input "1" at bounding box center [204, 432] width 39 height 15
click at [219, 425] on input "2" at bounding box center [204, 432] width 39 height 15
click at [216, 425] on input "3" at bounding box center [204, 432] width 39 height 15
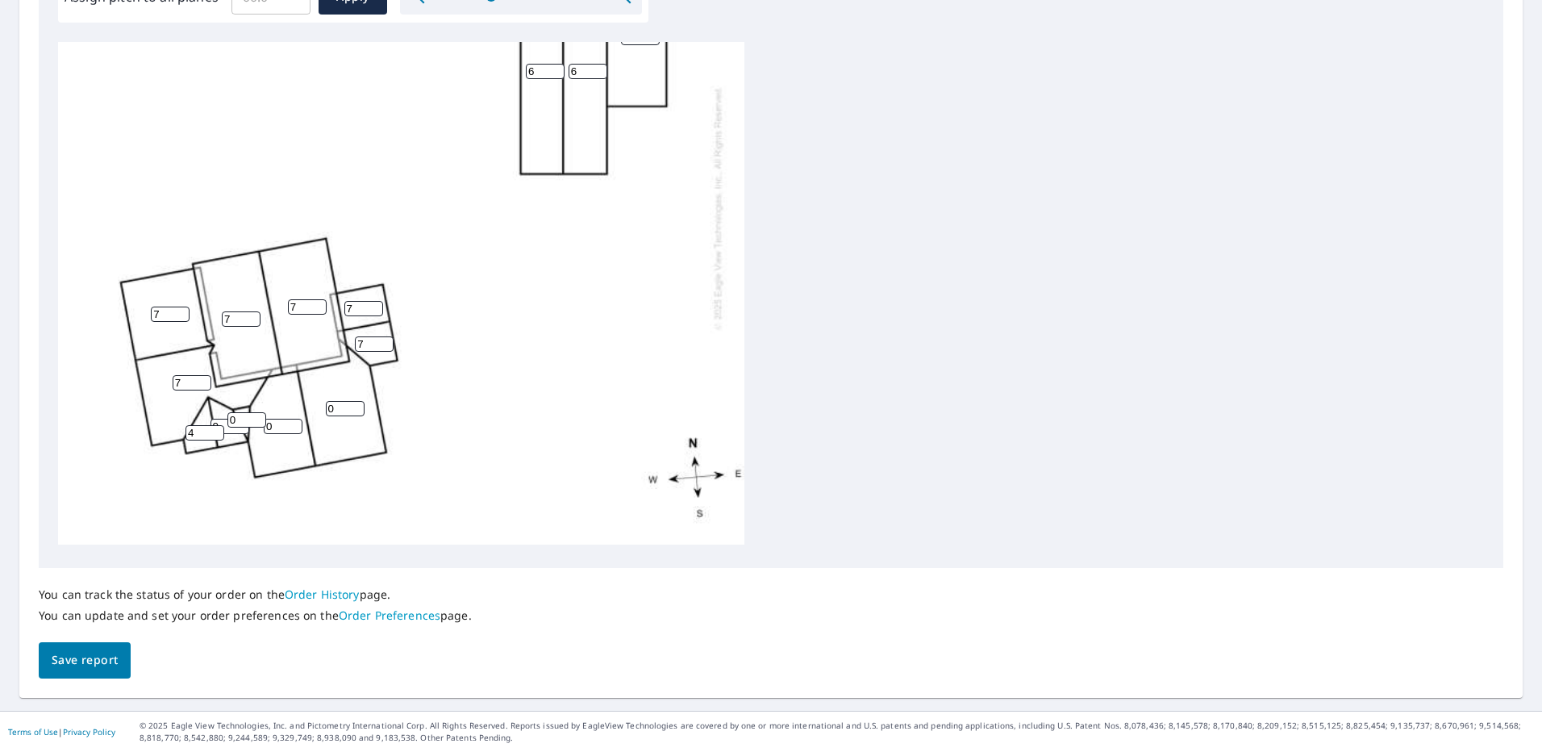
click at [216, 425] on input "4" at bounding box center [204, 432] width 39 height 15
click at [216, 425] on input "5" at bounding box center [204, 432] width 39 height 15
type input "6"
click at [216, 425] on input "6" at bounding box center [204, 432] width 39 height 15
click at [225, 419] on input "0" at bounding box center [229, 426] width 39 height 15
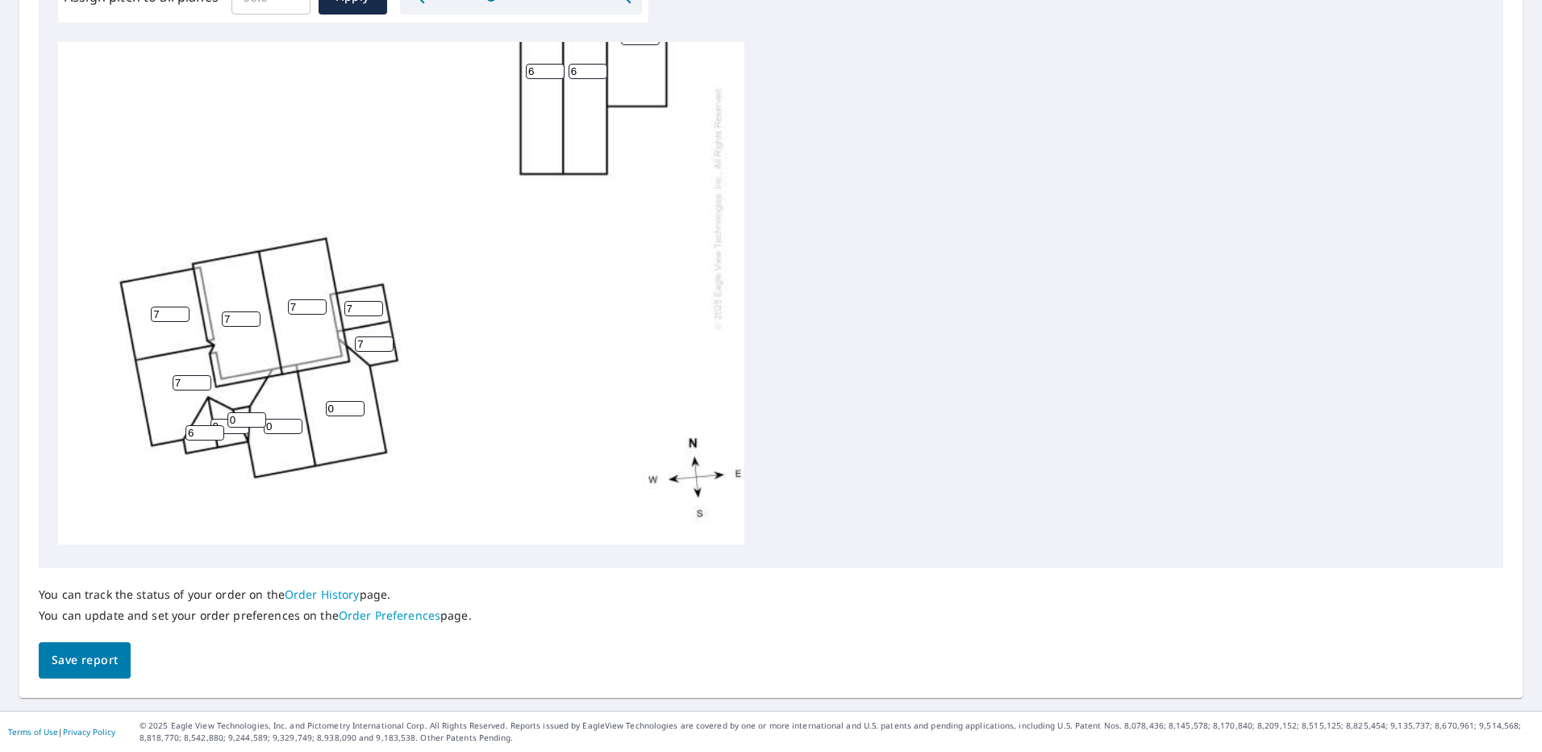
click at [246, 412] on input "0" at bounding box center [246, 419] width 39 height 15
click at [258, 412] on input "1" at bounding box center [246, 419] width 39 height 15
click at [258, 412] on input "2" at bounding box center [246, 419] width 39 height 15
click at [258, 412] on input "3" at bounding box center [246, 419] width 39 height 15
click at [258, 412] on input "4" at bounding box center [246, 419] width 39 height 15
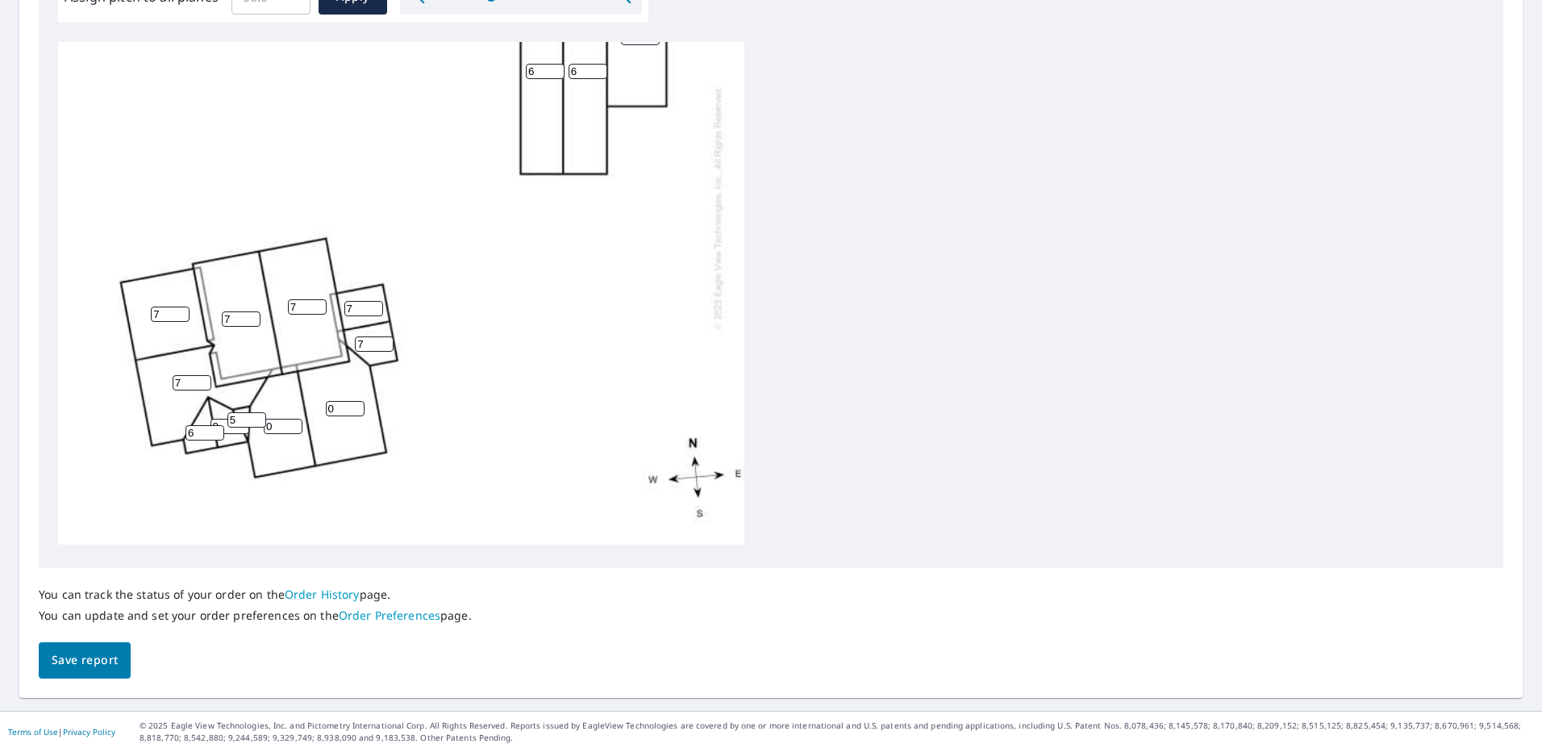
click at [258, 412] on input "5" at bounding box center [246, 419] width 39 height 15
click at [258, 412] on input "6" at bounding box center [246, 419] width 39 height 15
type input "7"
click at [258, 412] on input "7" at bounding box center [246, 419] width 39 height 15
click at [229, 419] on input "0" at bounding box center [229, 426] width 39 height 15
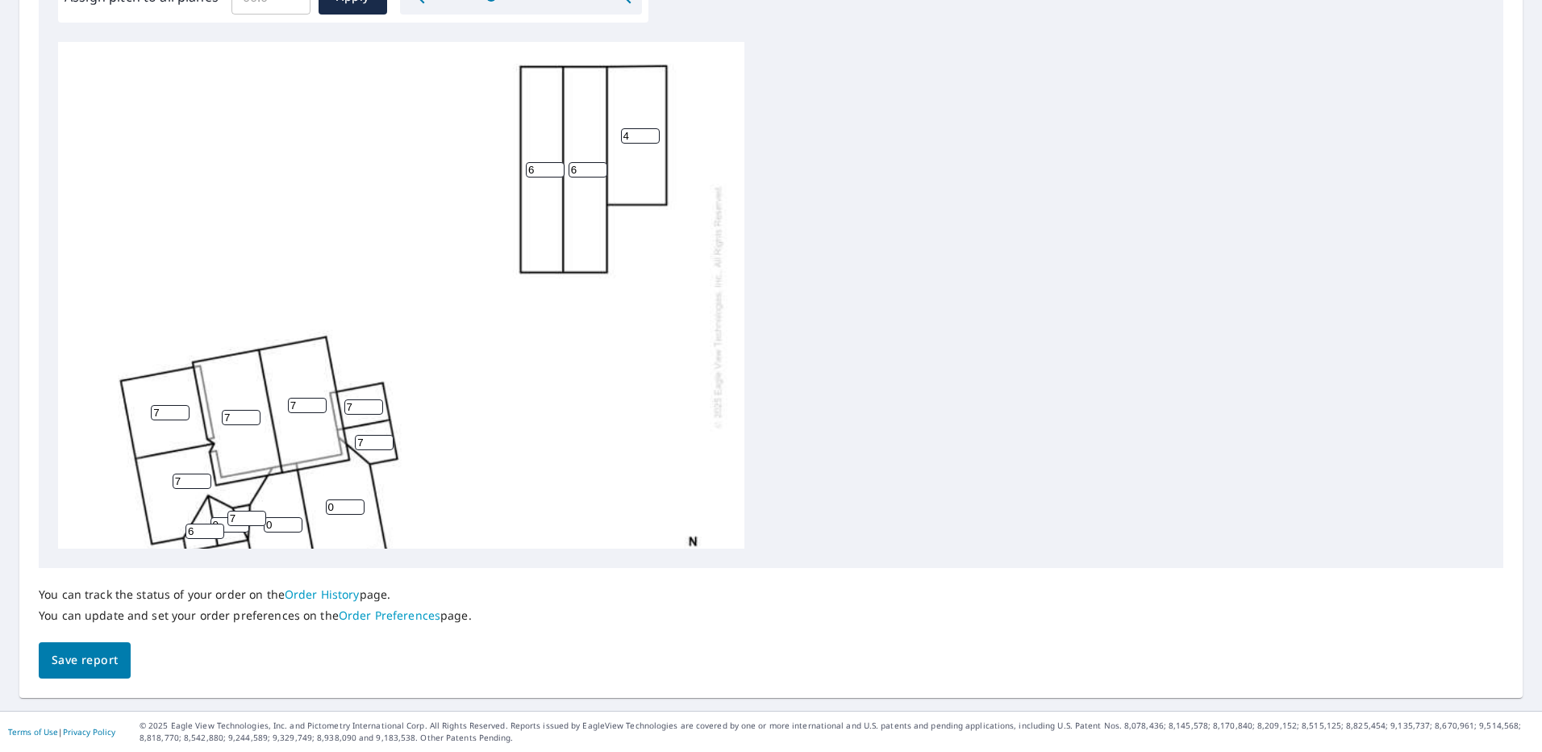
scroll to position [183, 0]
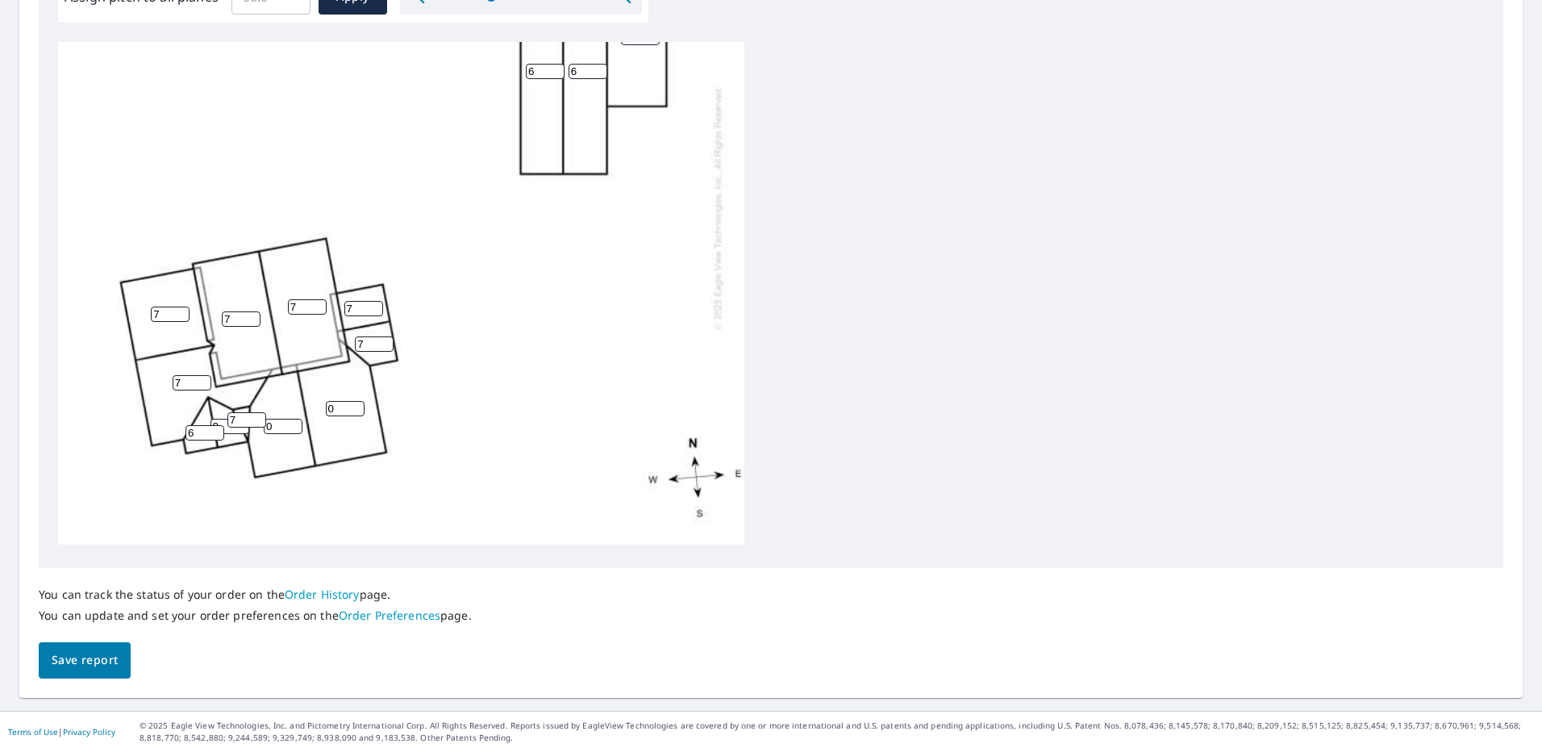
click at [285, 419] on input "0" at bounding box center [283, 426] width 39 height 15
click at [294, 419] on input "1" at bounding box center [283, 426] width 39 height 15
click at [294, 419] on input "2" at bounding box center [283, 426] width 39 height 15
click at [294, 419] on input "3" at bounding box center [283, 426] width 39 height 15
click at [294, 419] on input "4" at bounding box center [283, 426] width 39 height 15
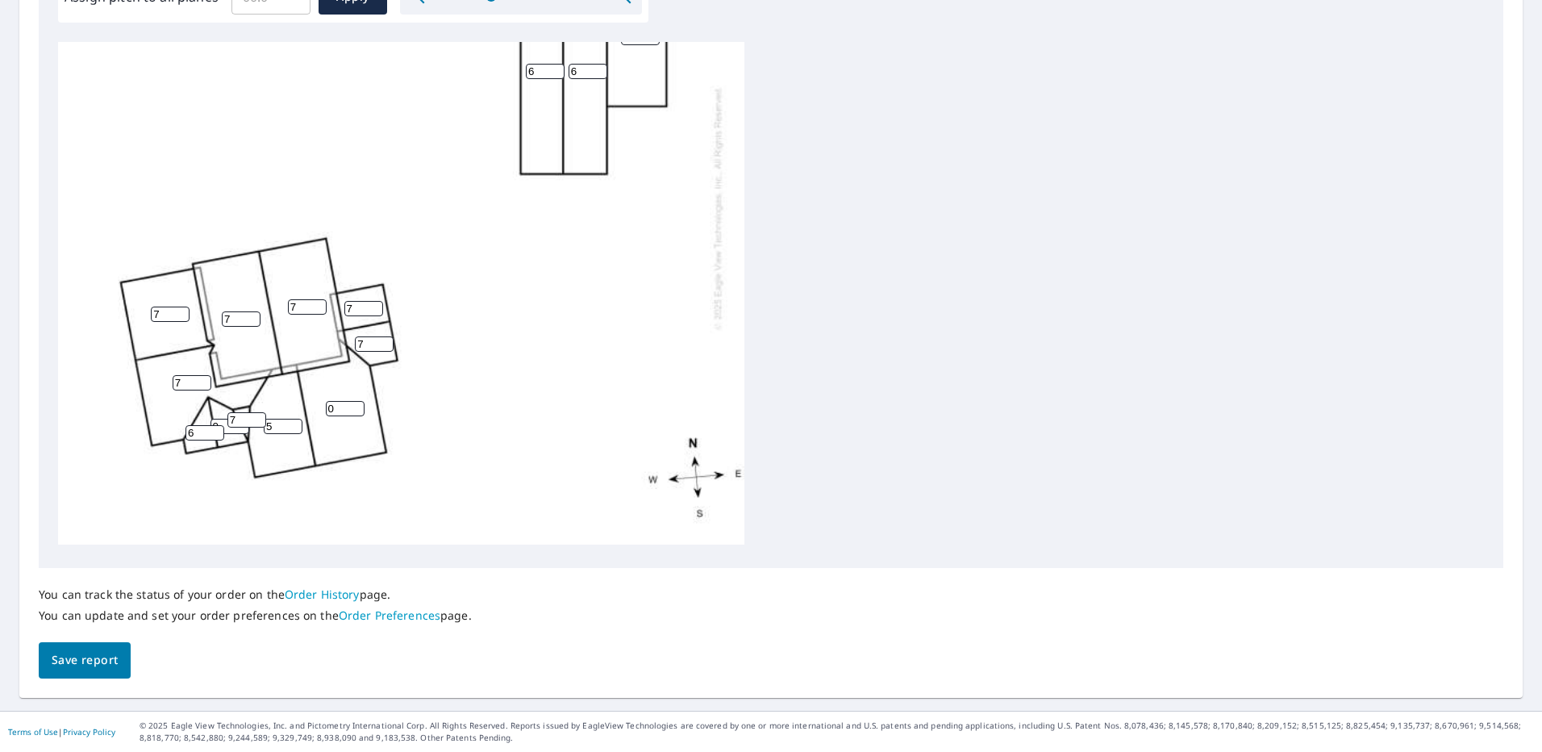
click at [294, 419] on input "5" at bounding box center [283, 426] width 39 height 15
click at [294, 419] on input "6" at bounding box center [283, 426] width 39 height 15
type input "7"
click at [294, 419] on input "7" at bounding box center [283, 426] width 39 height 15
click at [202, 425] on input "6" at bounding box center [204, 432] width 39 height 15
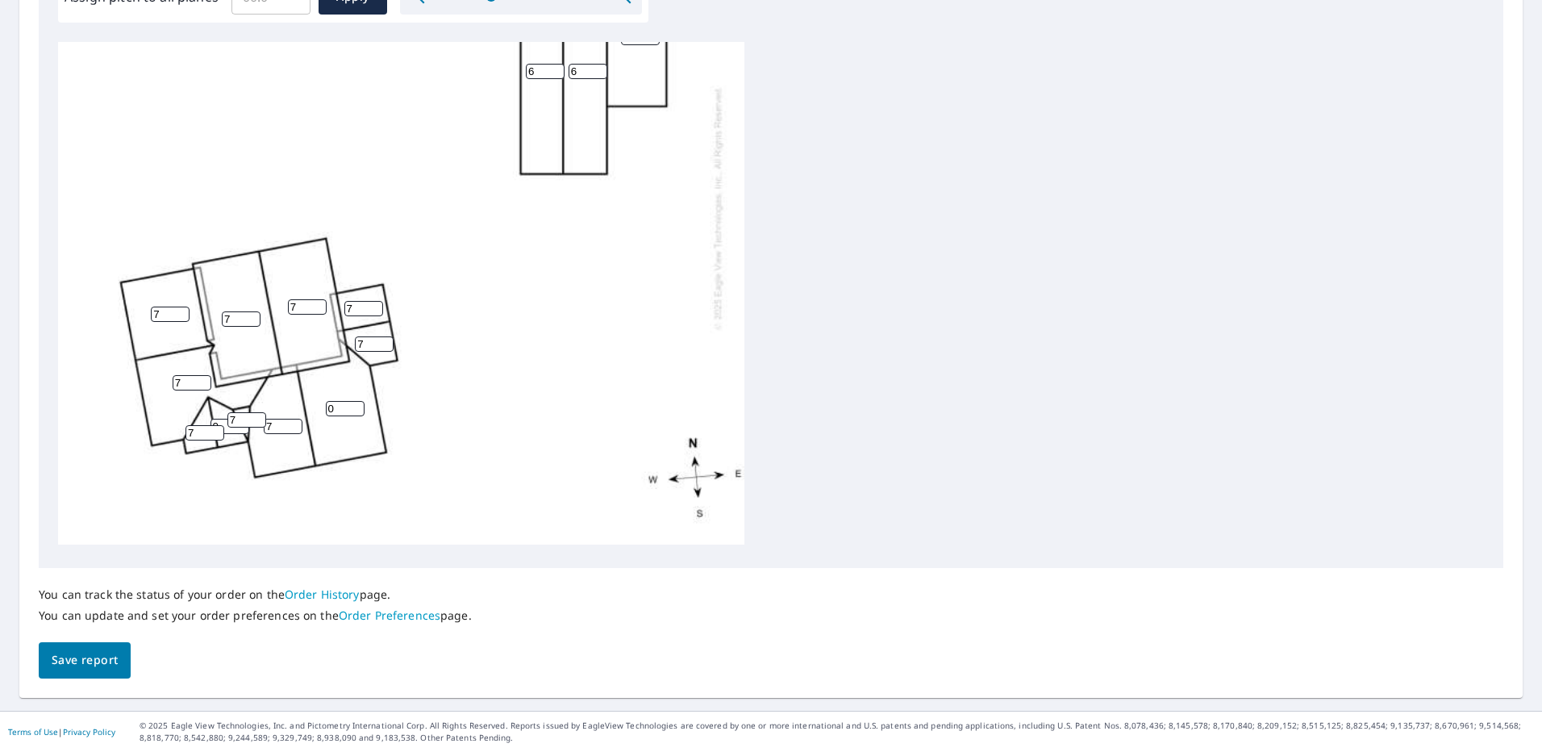
type input "7"
click at [214, 425] on input "7" at bounding box center [204, 432] width 39 height 15
click at [227, 419] on input "0" at bounding box center [229, 426] width 39 height 15
click at [356, 401] on input "1" at bounding box center [345, 408] width 39 height 15
click at [356, 401] on input "2" at bounding box center [345, 408] width 39 height 15
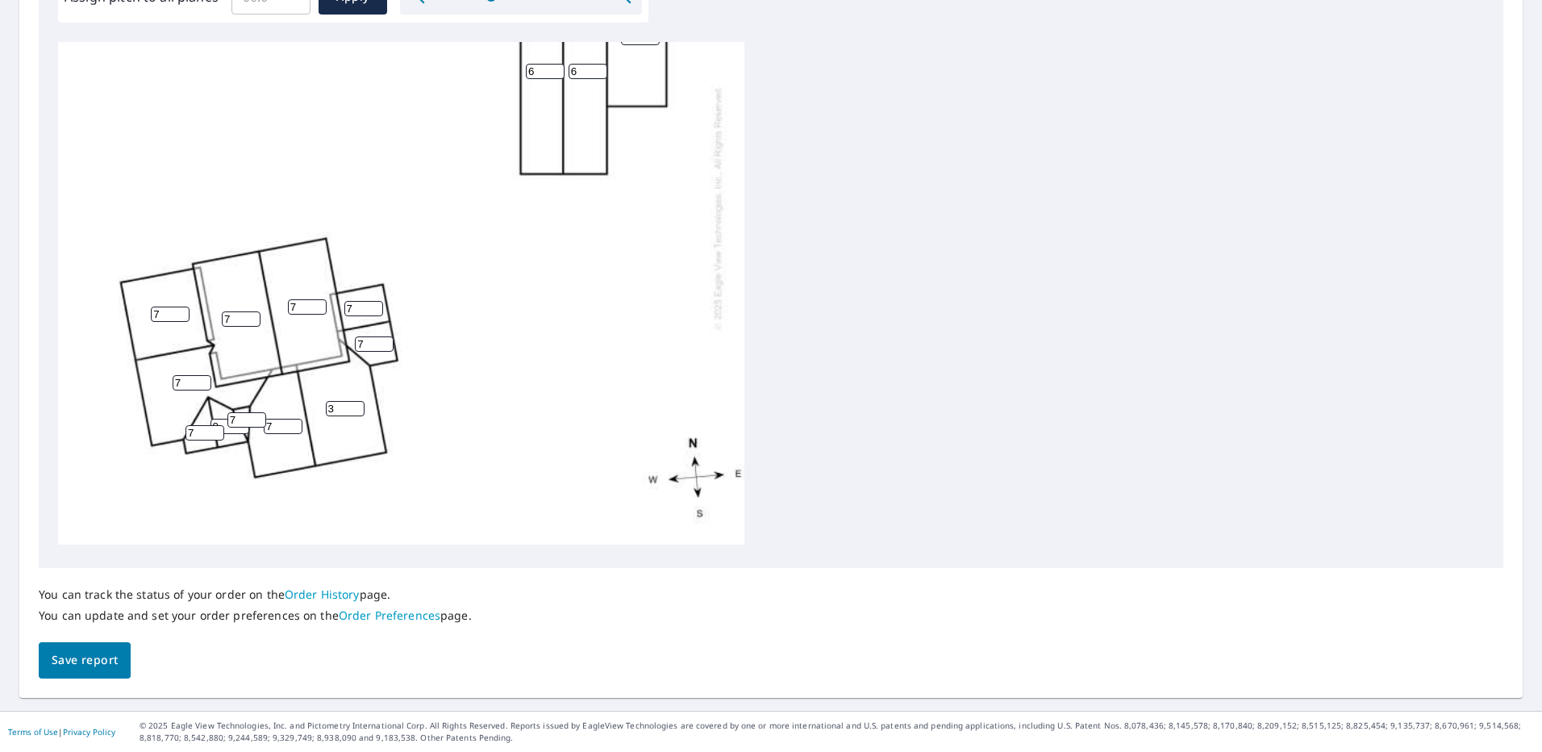
click at [356, 401] on input "3" at bounding box center [345, 408] width 39 height 15
click at [356, 401] on input "4" at bounding box center [345, 408] width 39 height 15
click at [356, 401] on input "5" at bounding box center [345, 408] width 39 height 15
click at [356, 401] on input "6" at bounding box center [345, 408] width 39 height 15
type input "7"
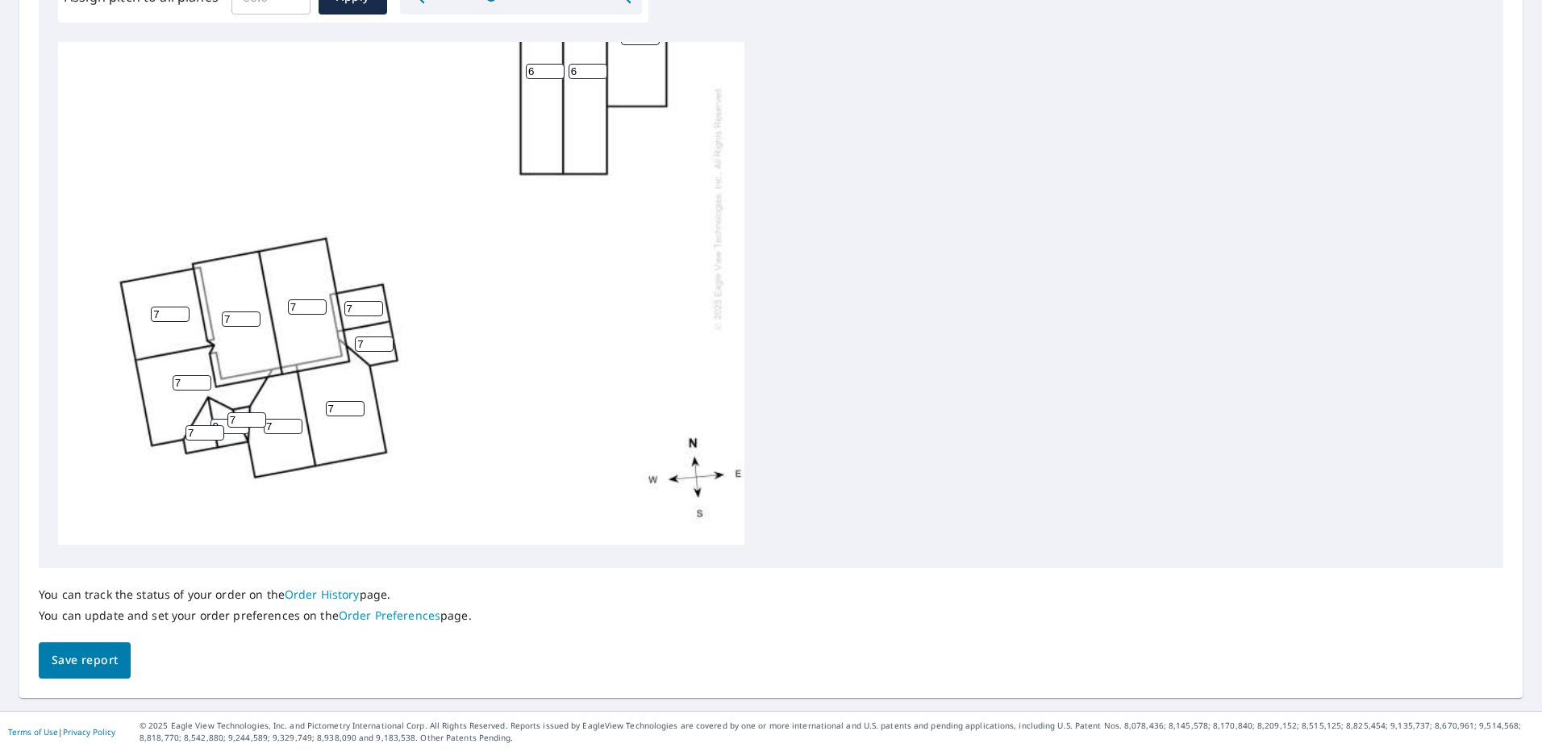
click at [356, 401] on input "7" at bounding box center [345, 408] width 39 height 15
click at [231, 428] on div "6 6 7 7 4 7 7 7 7 7 7 0 7 7" at bounding box center [401, 207] width 686 height 673
click at [239, 419] on input "0" at bounding box center [229, 426] width 39 height 15
type input "7"
click at [106, 662] on span "Save report" at bounding box center [85, 660] width 66 height 20
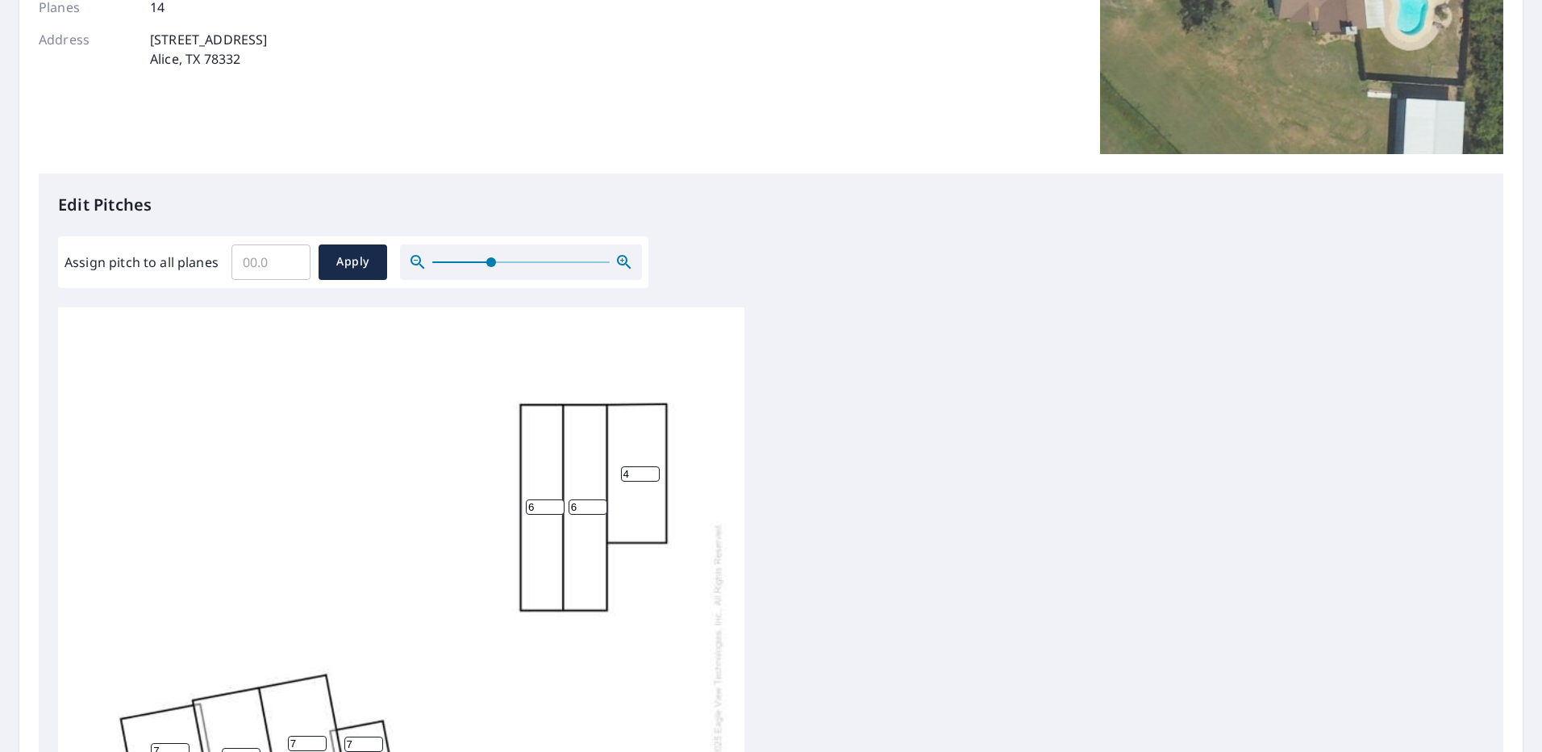
scroll to position [0, 0]
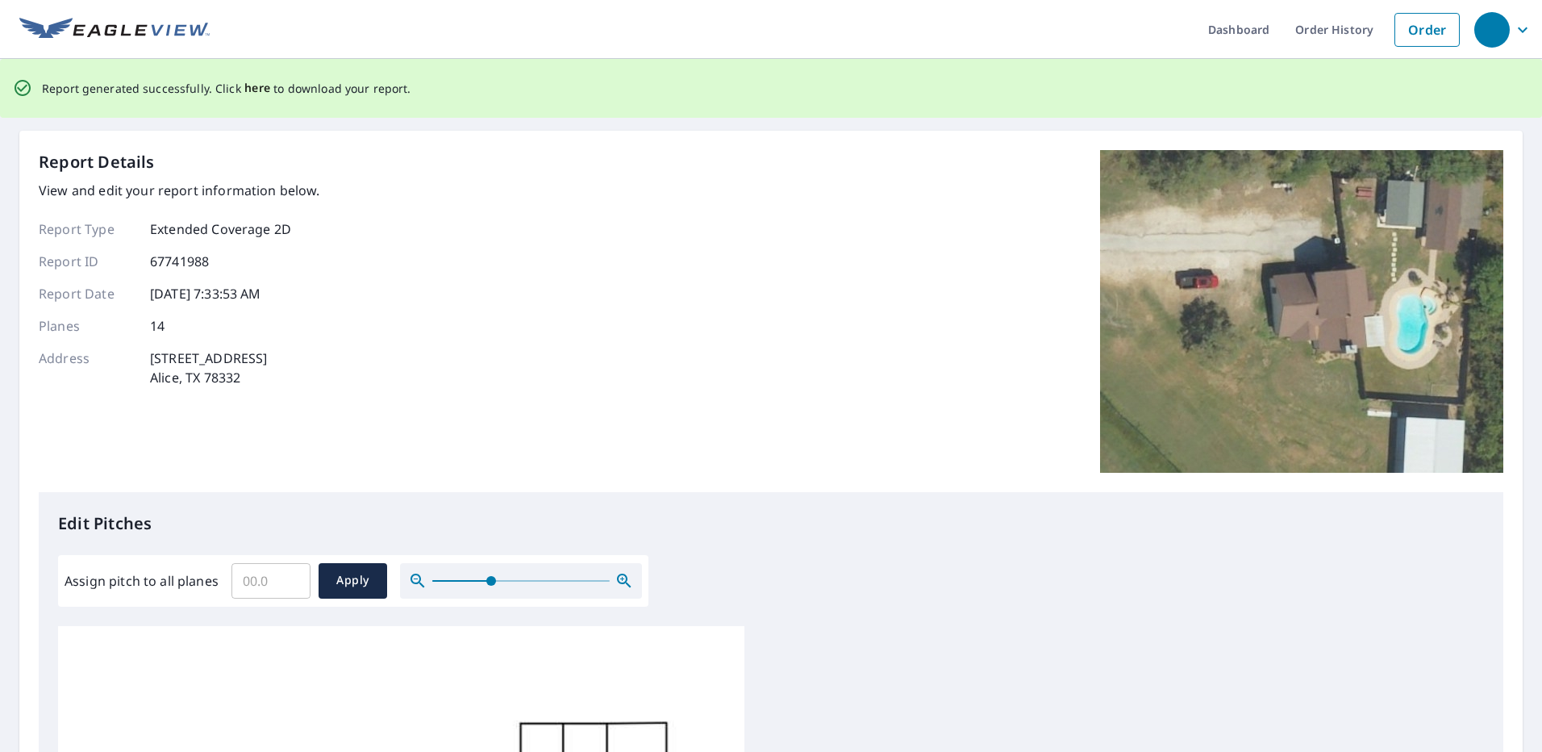
click at [256, 90] on span "here" at bounding box center [257, 88] width 27 height 20
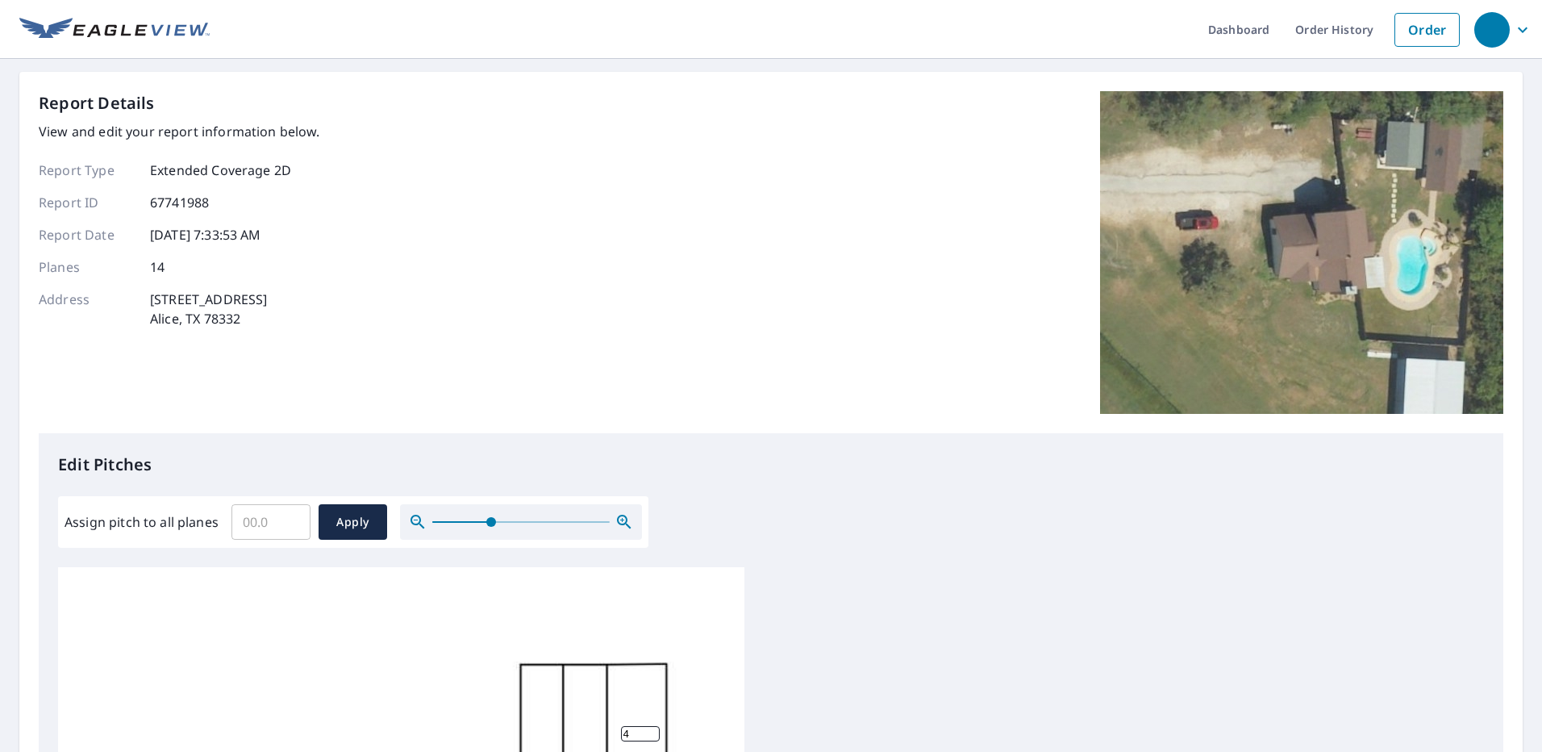
click at [1513, 27] on icon "button" at bounding box center [1522, 29] width 19 height 19
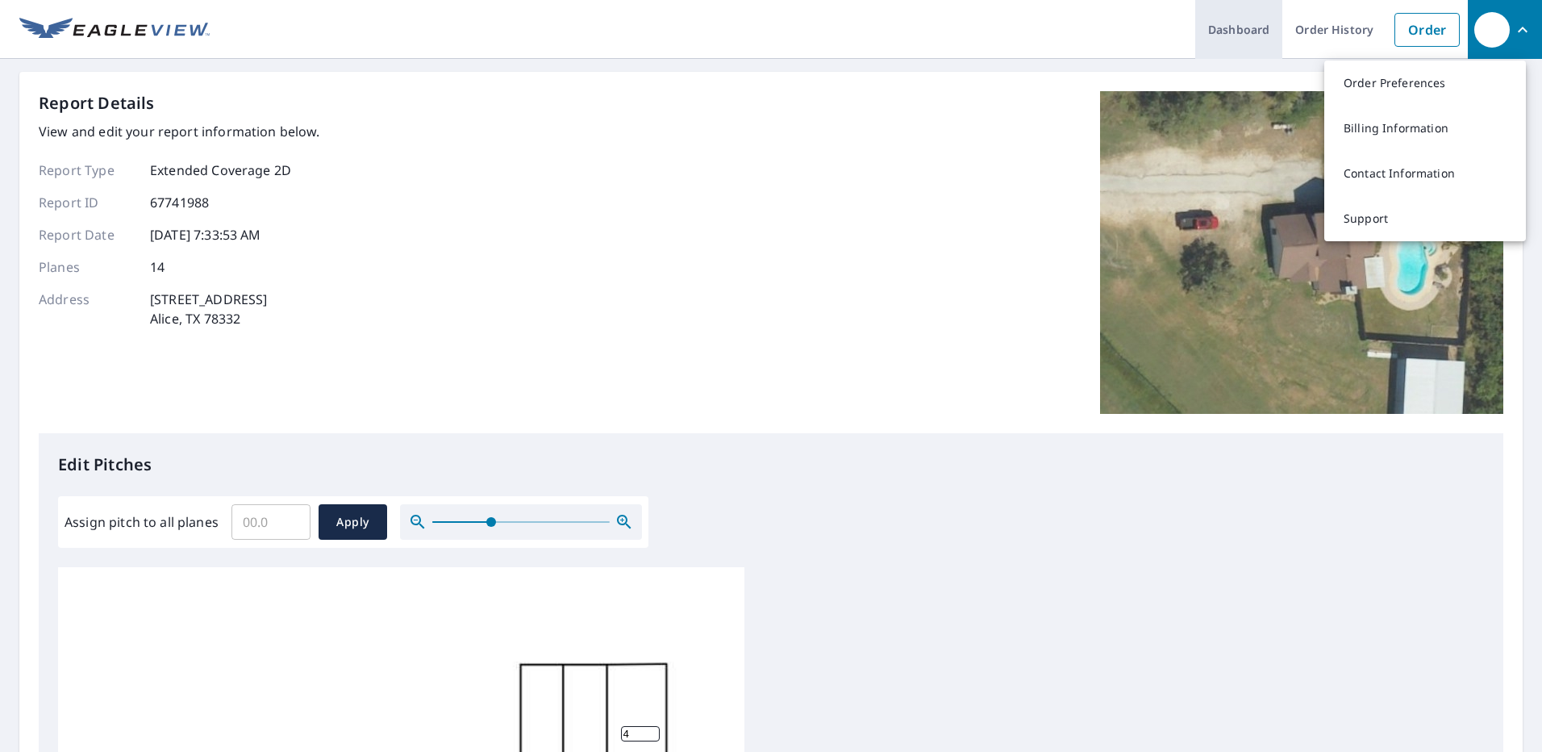
click at [1232, 28] on link "Dashboard" at bounding box center [1238, 29] width 87 height 59
